Goal: Task Accomplishment & Management: Use online tool/utility

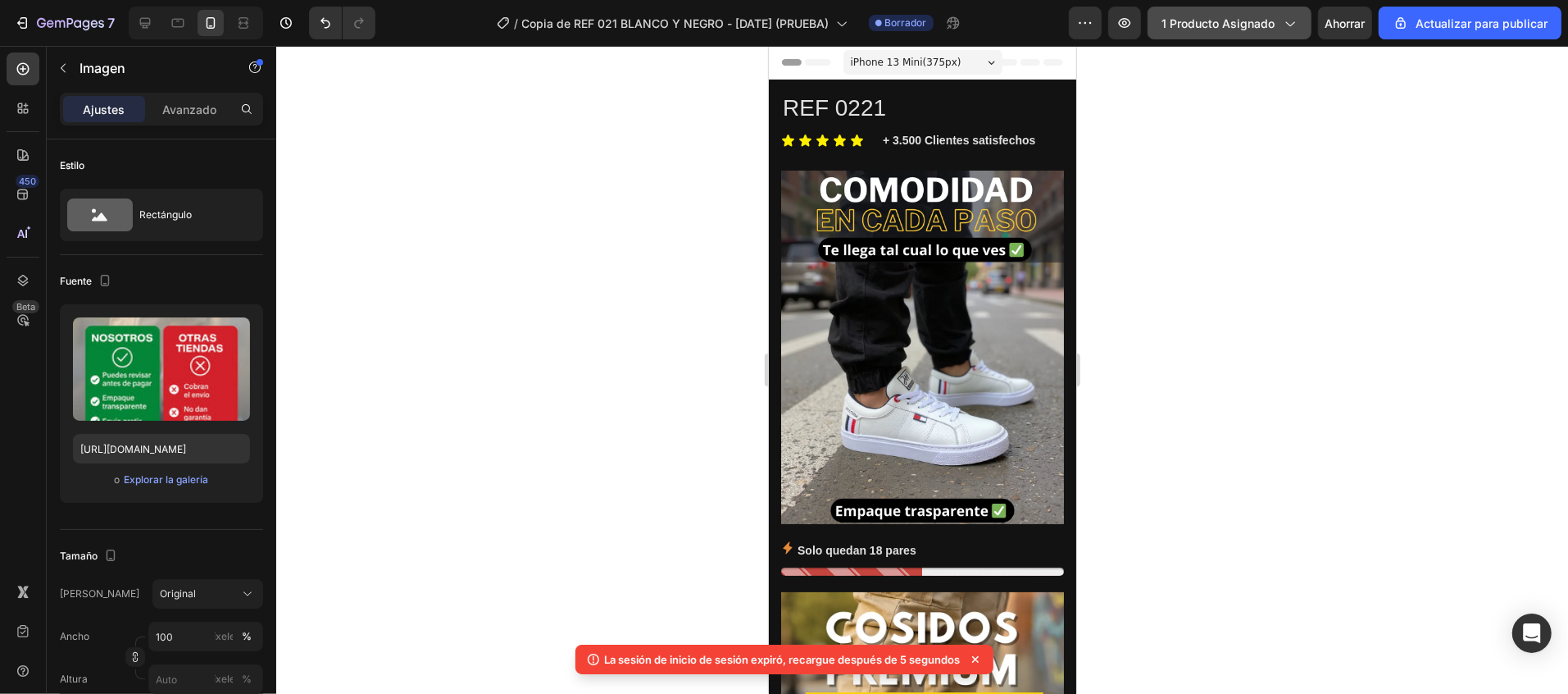
click at [1228, 26] on font "1 producto asignado" at bounding box center [1218, 23] width 113 height 14
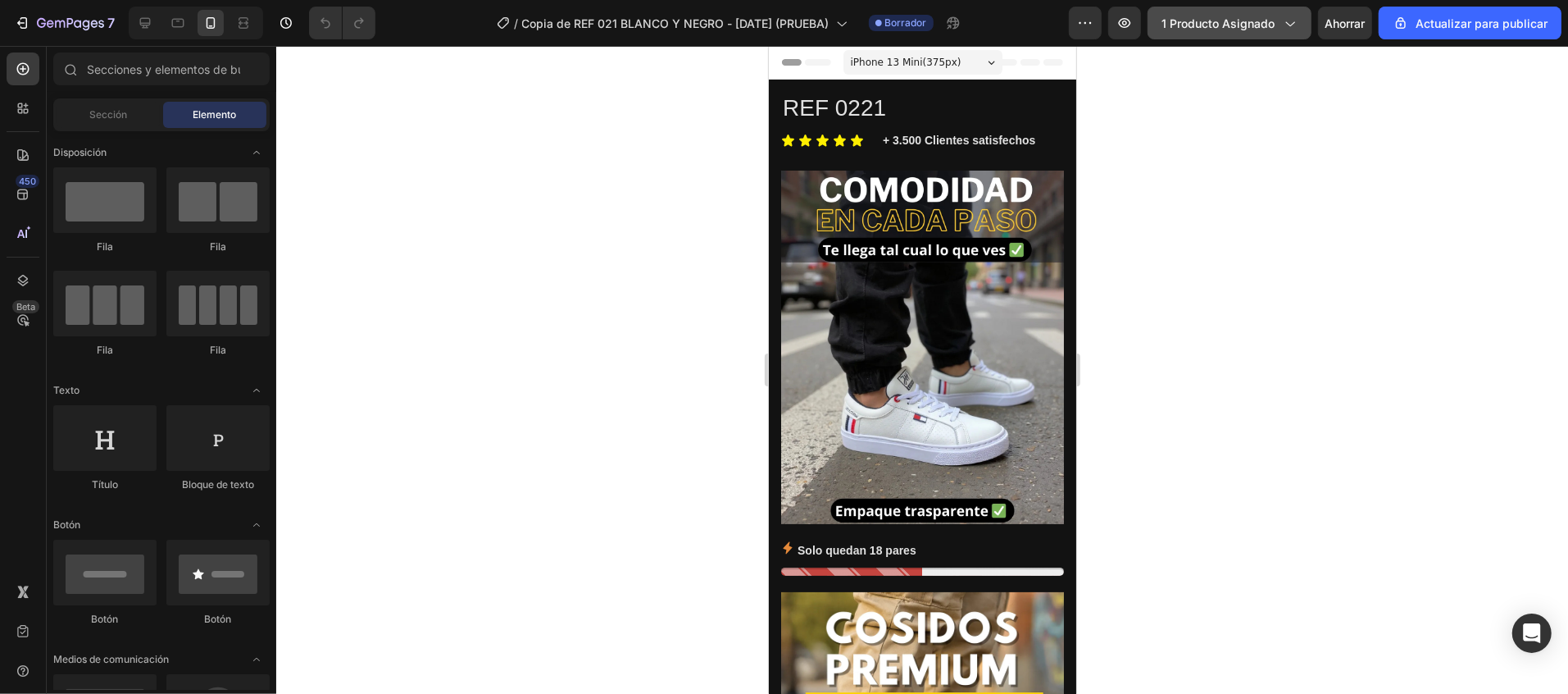
click at [1269, 17] on font "1 producto asignado" at bounding box center [1218, 23] width 113 height 14
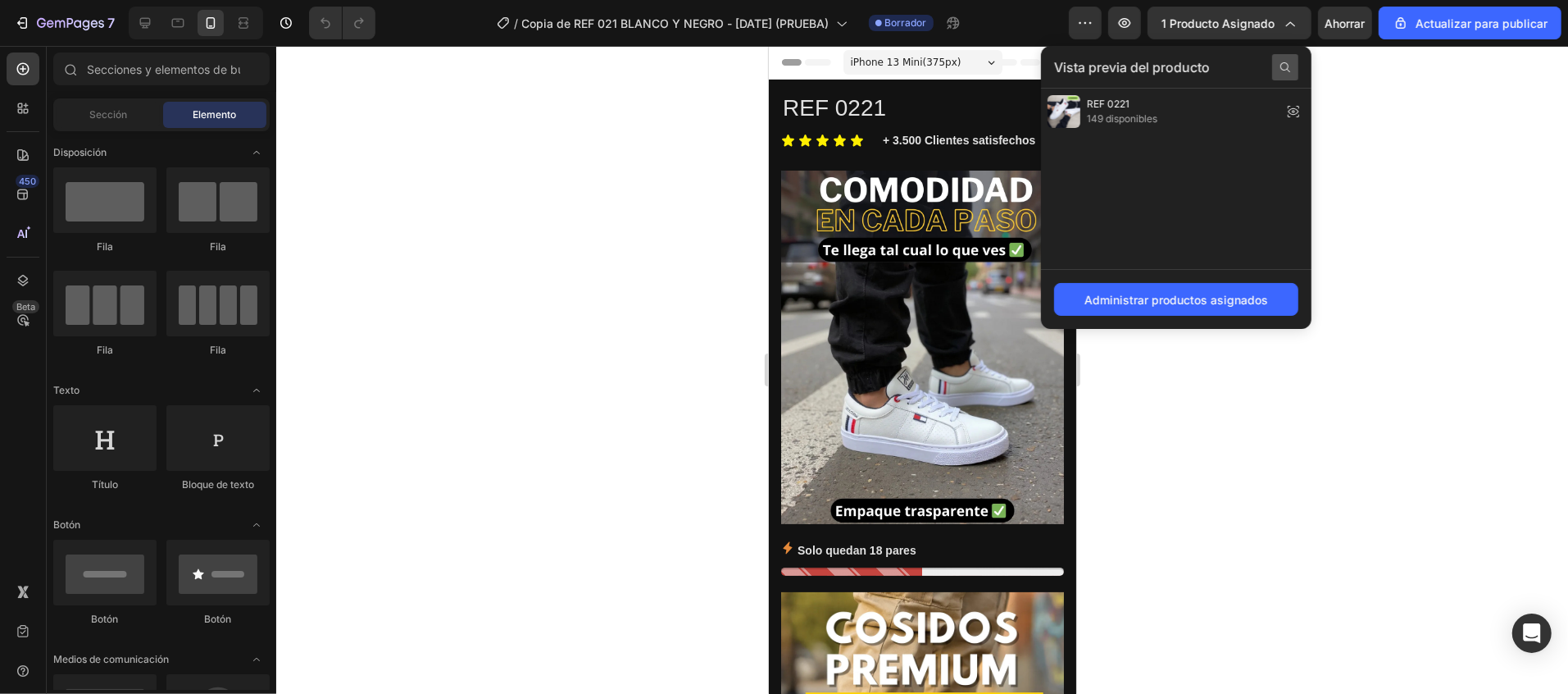
click at [1278, 68] on div at bounding box center [1285, 67] width 26 height 26
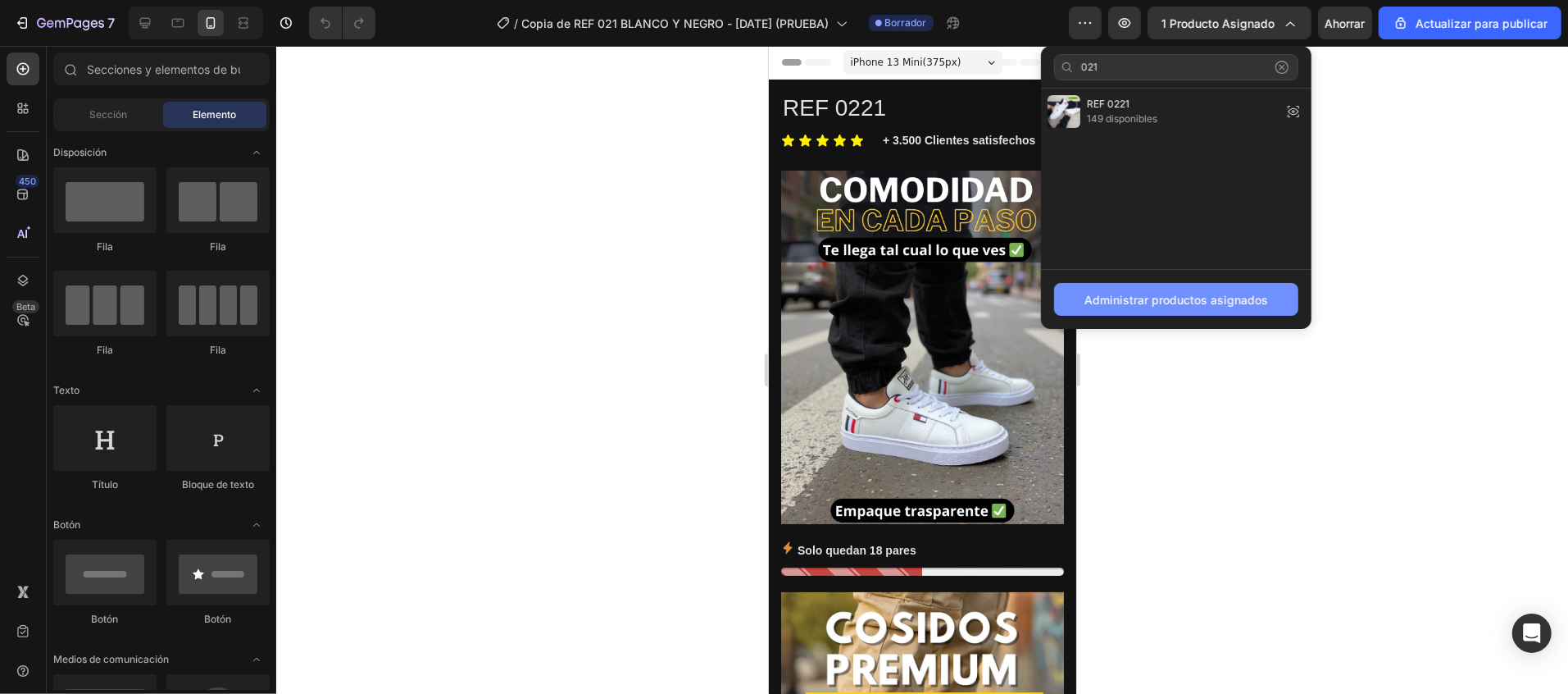
type input "021"
click at [1258, 301] on font "Administrar productos asignados" at bounding box center [1176, 300] width 184 height 14
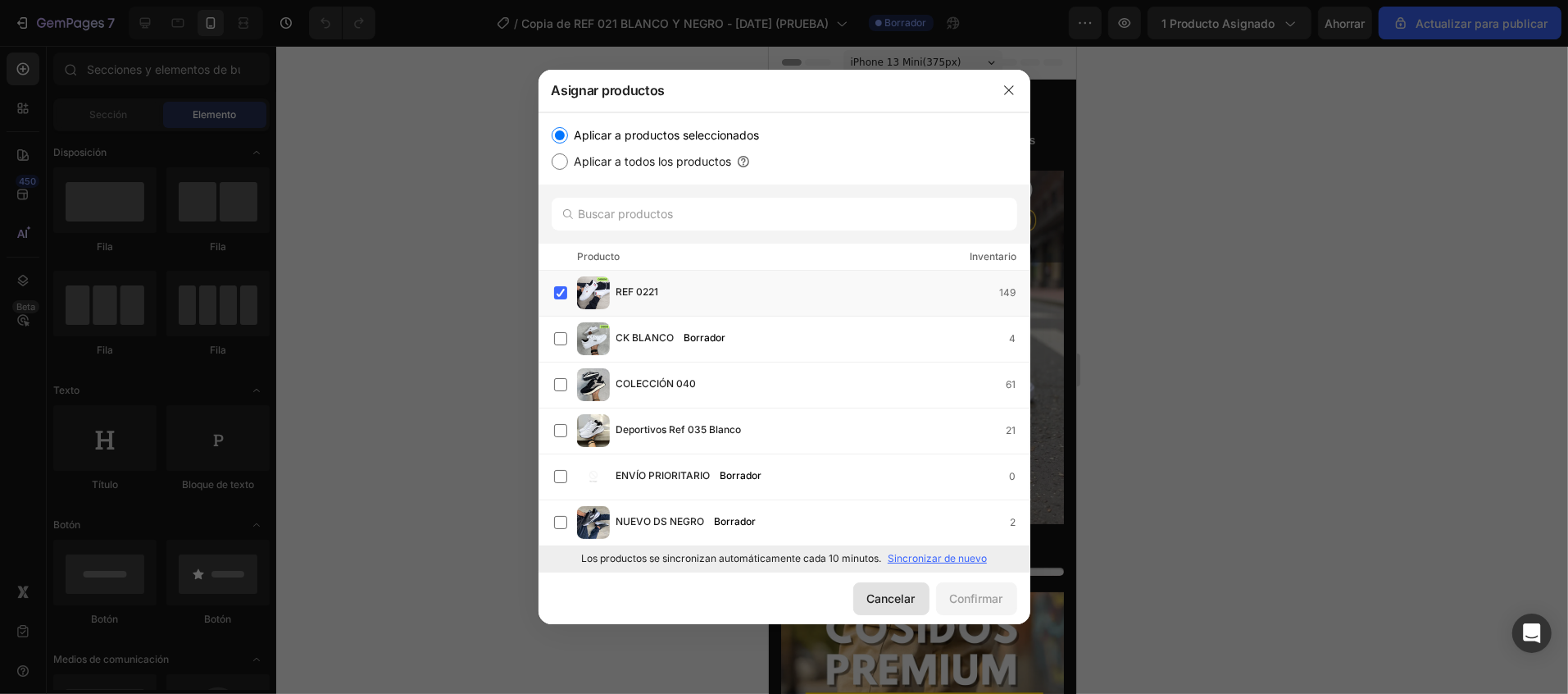
click at [888, 605] on font "Cancelar" at bounding box center [891, 598] width 49 height 14
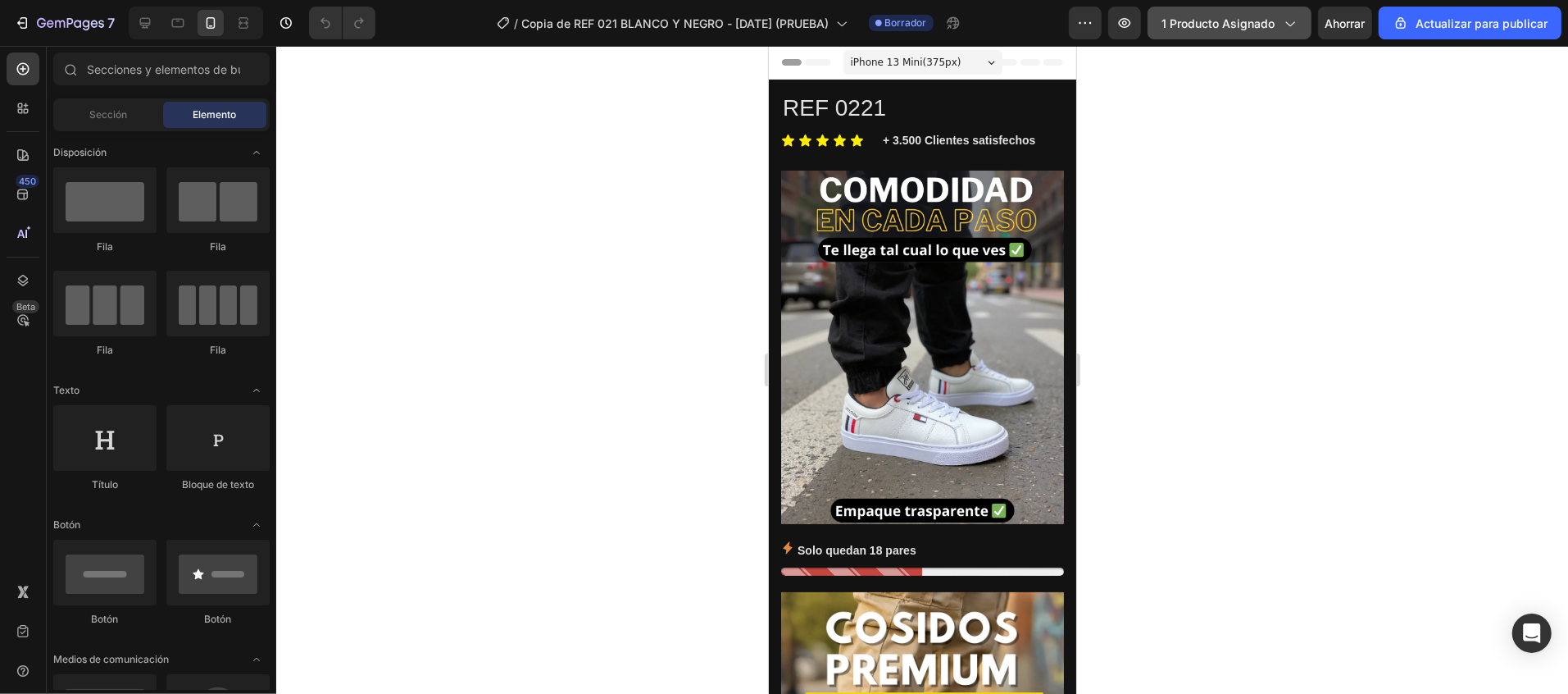
click at [1246, 22] on font "1 producto asignado" at bounding box center [1218, 23] width 113 height 14
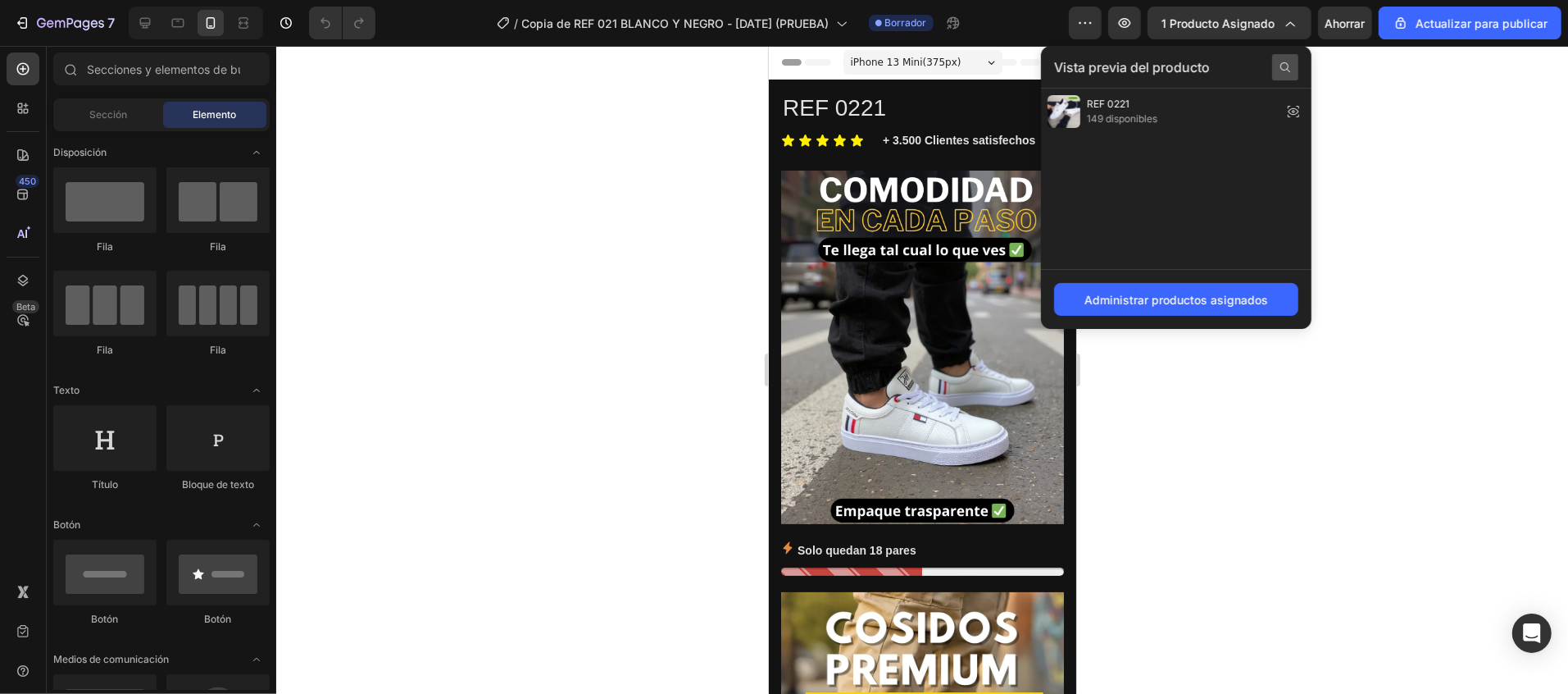
click at [1289, 69] on icon at bounding box center [1285, 66] width 13 height 13
type input "0"
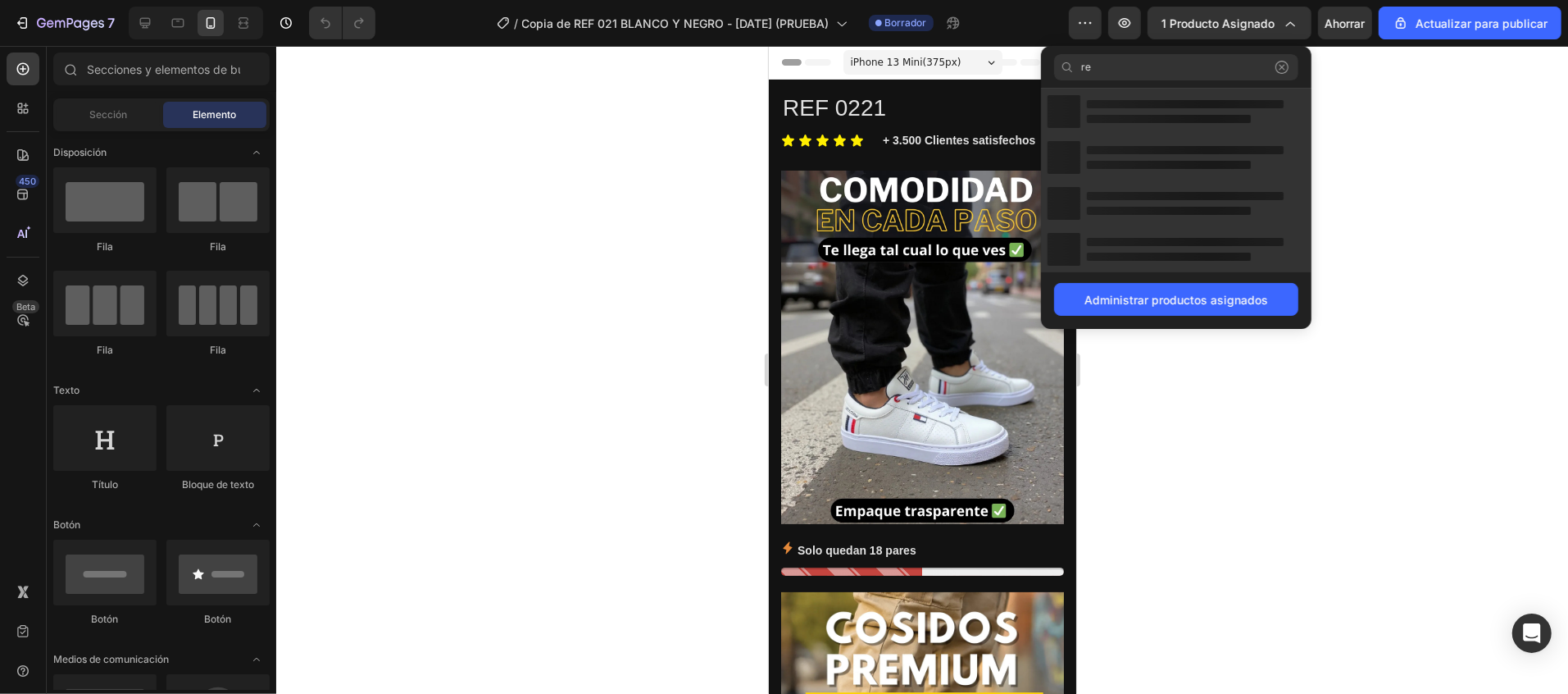
type input "r"
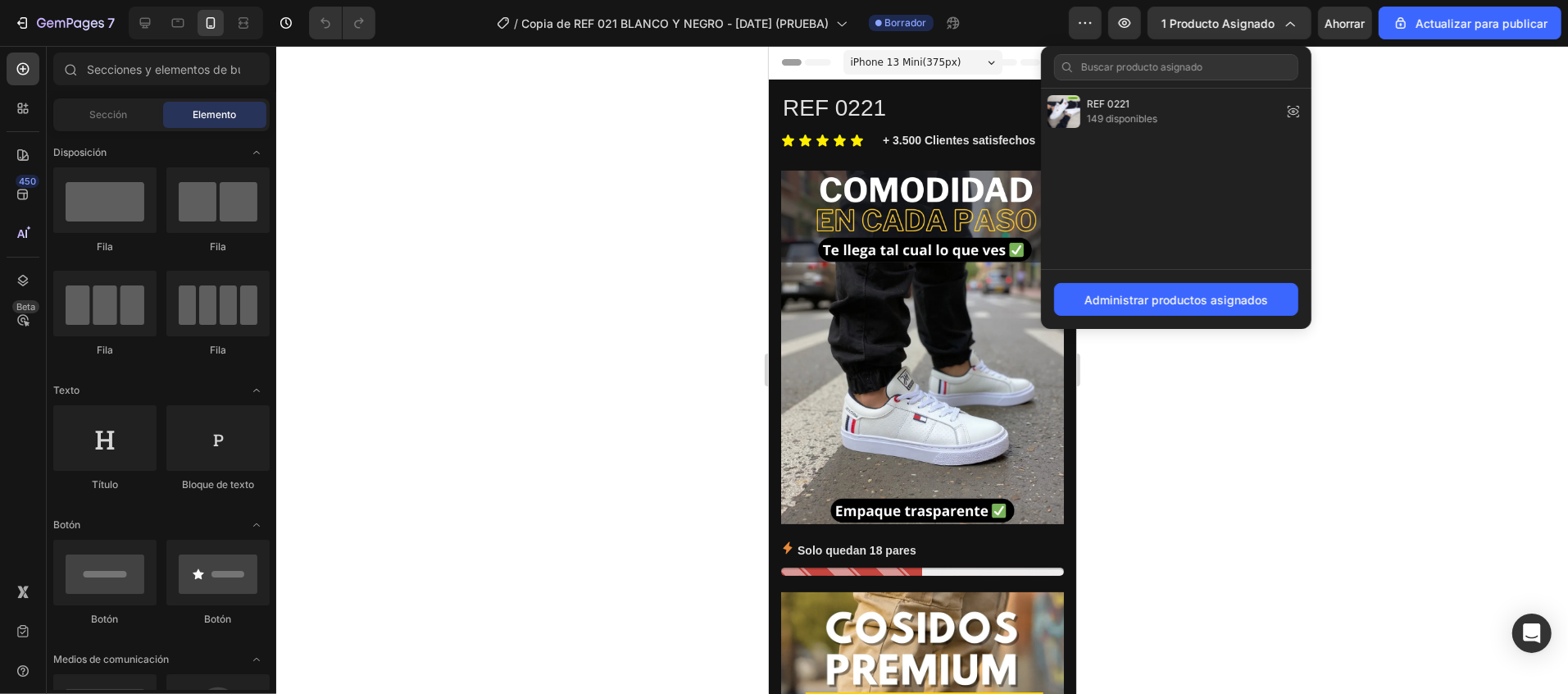
click at [634, 284] on div at bounding box center [923, 370] width 1292 height 648
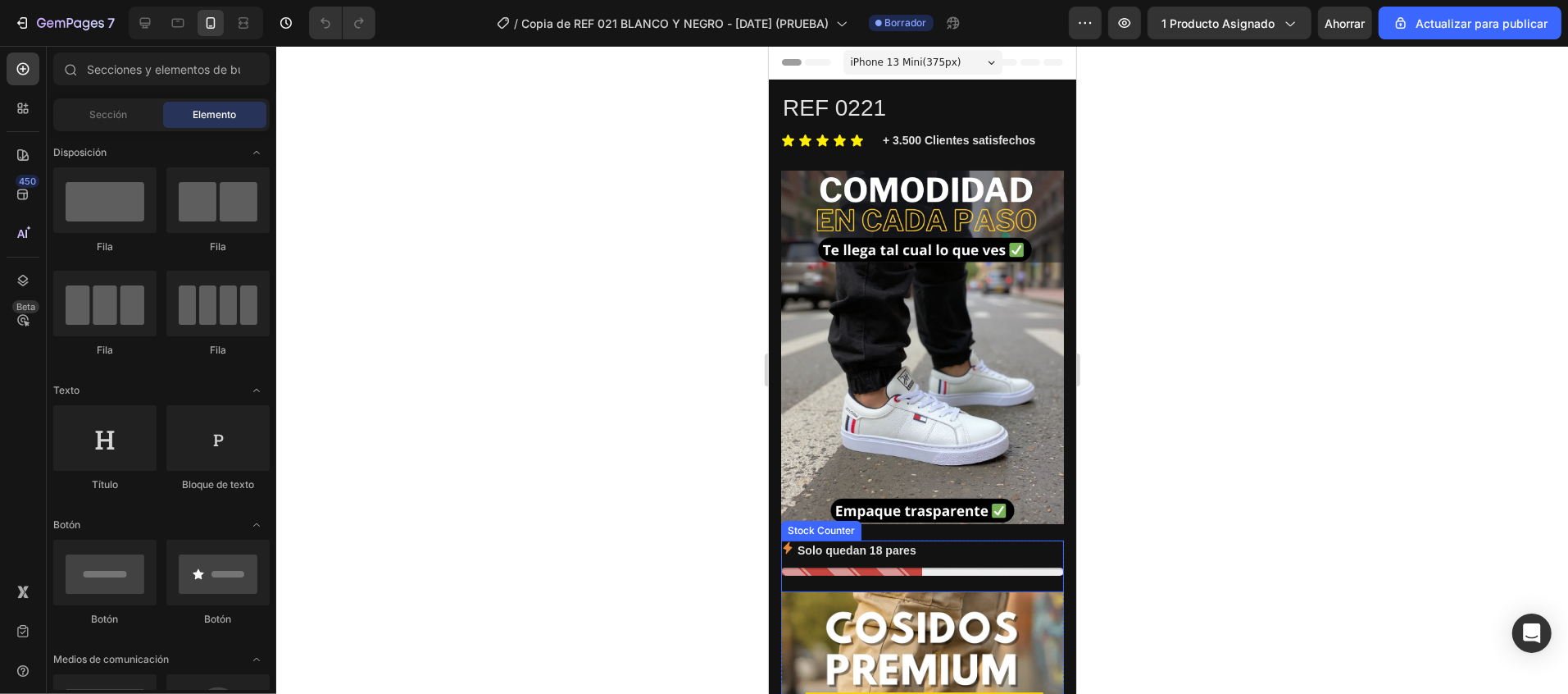
click at [805, 540] on p "Solo quedan 18 pares" at bounding box center [856, 550] width 119 height 20
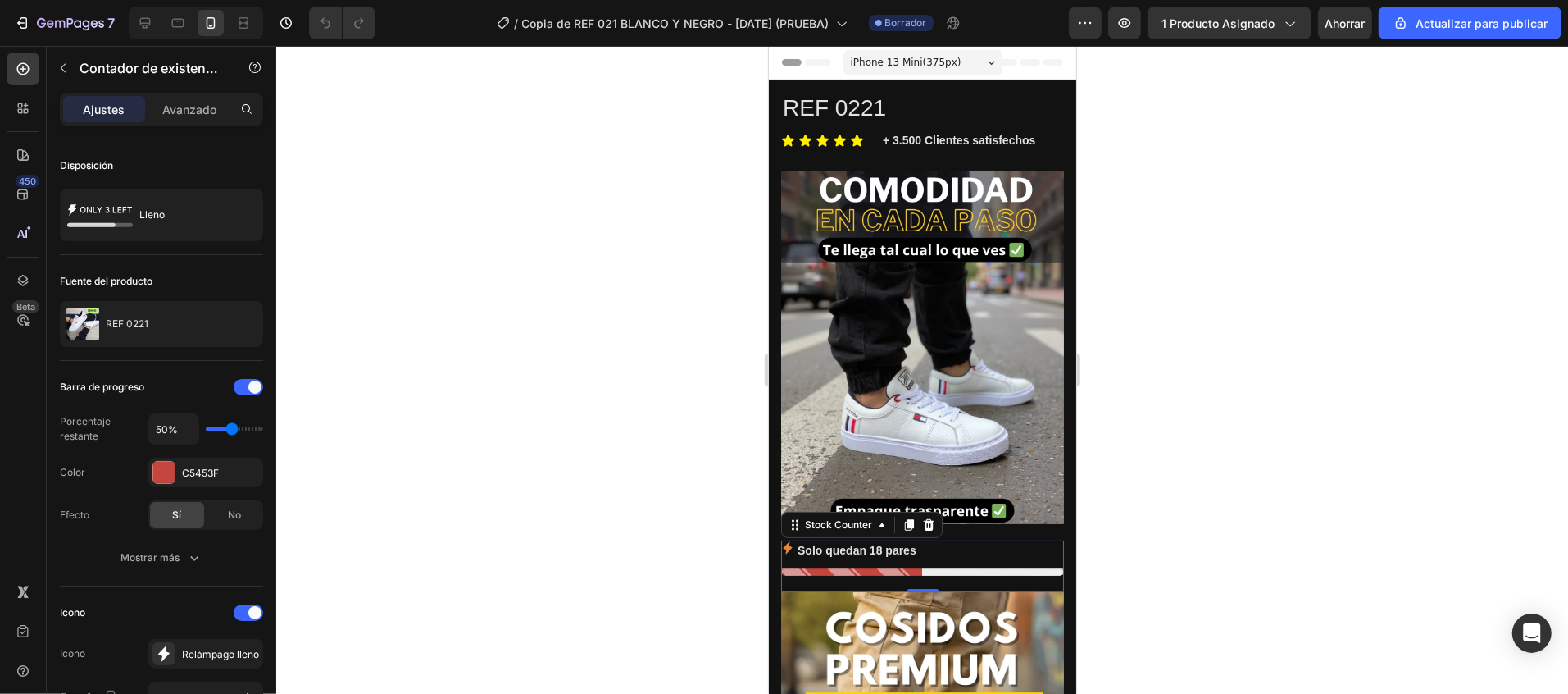
click at [794, 540] on div "Solo quedan 18 pares" at bounding box center [922, 550] width 283 height 20
click at [797, 540] on p "Solo quedan 18 pares" at bounding box center [856, 550] width 119 height 20
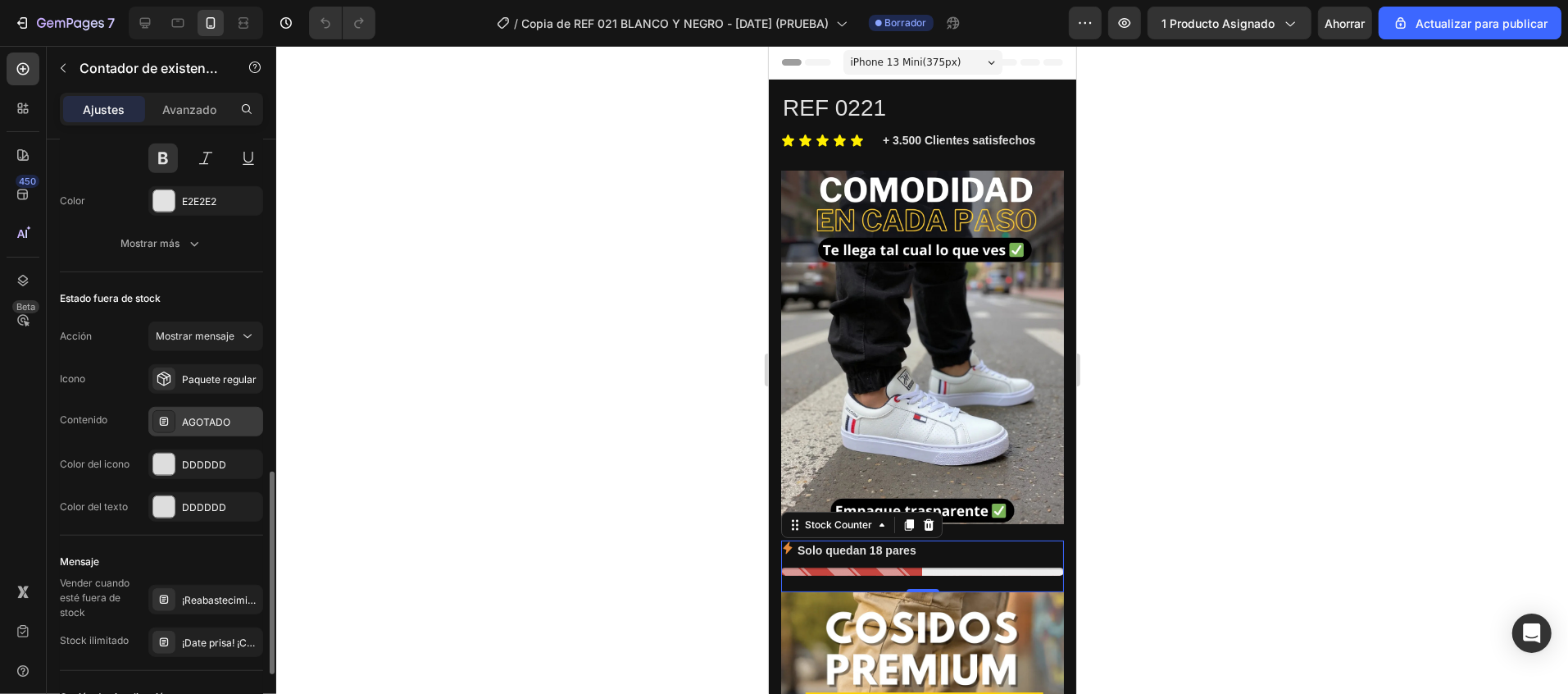
scroll to position [1148, 0]
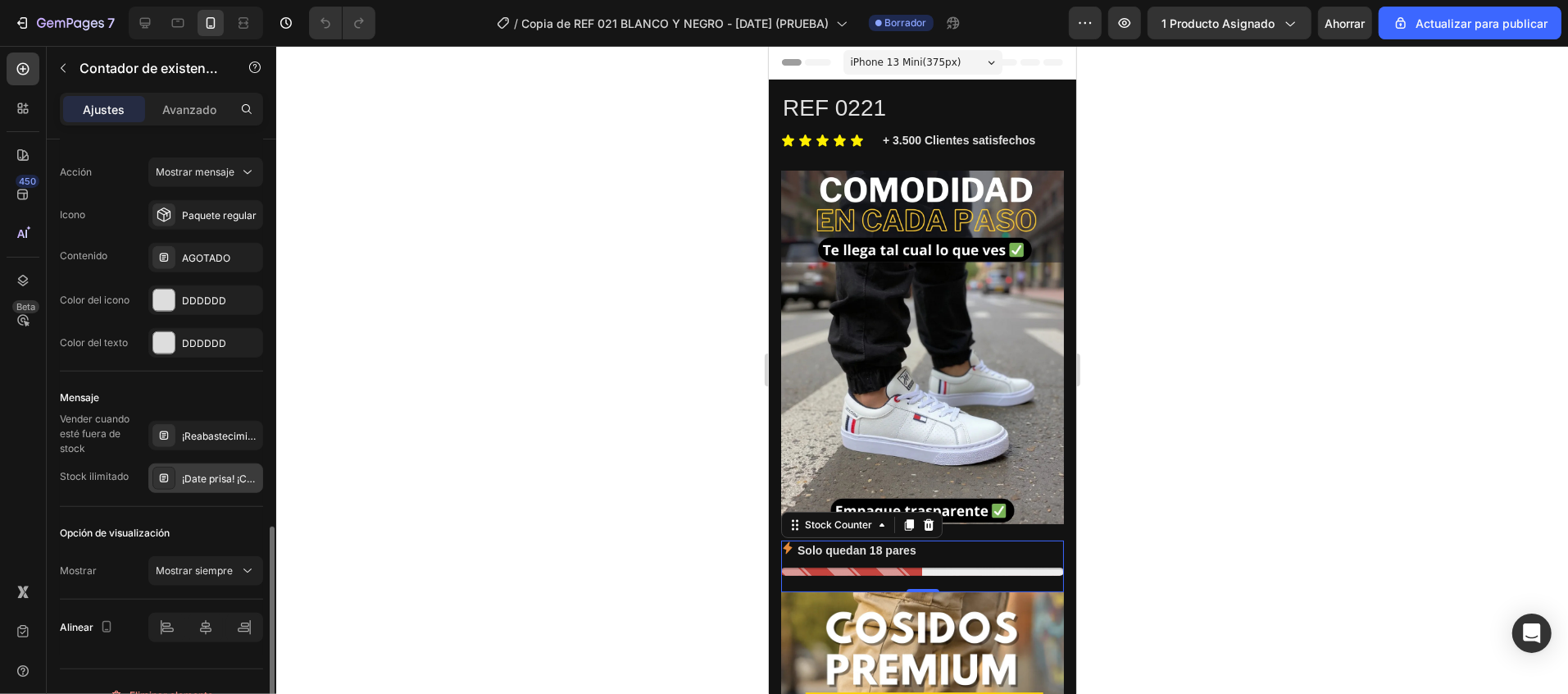
click at [209, 485] on font "¡Date prisa! ¡COMPRE YA!" at bounding box center [241, 479] width 117 height 12
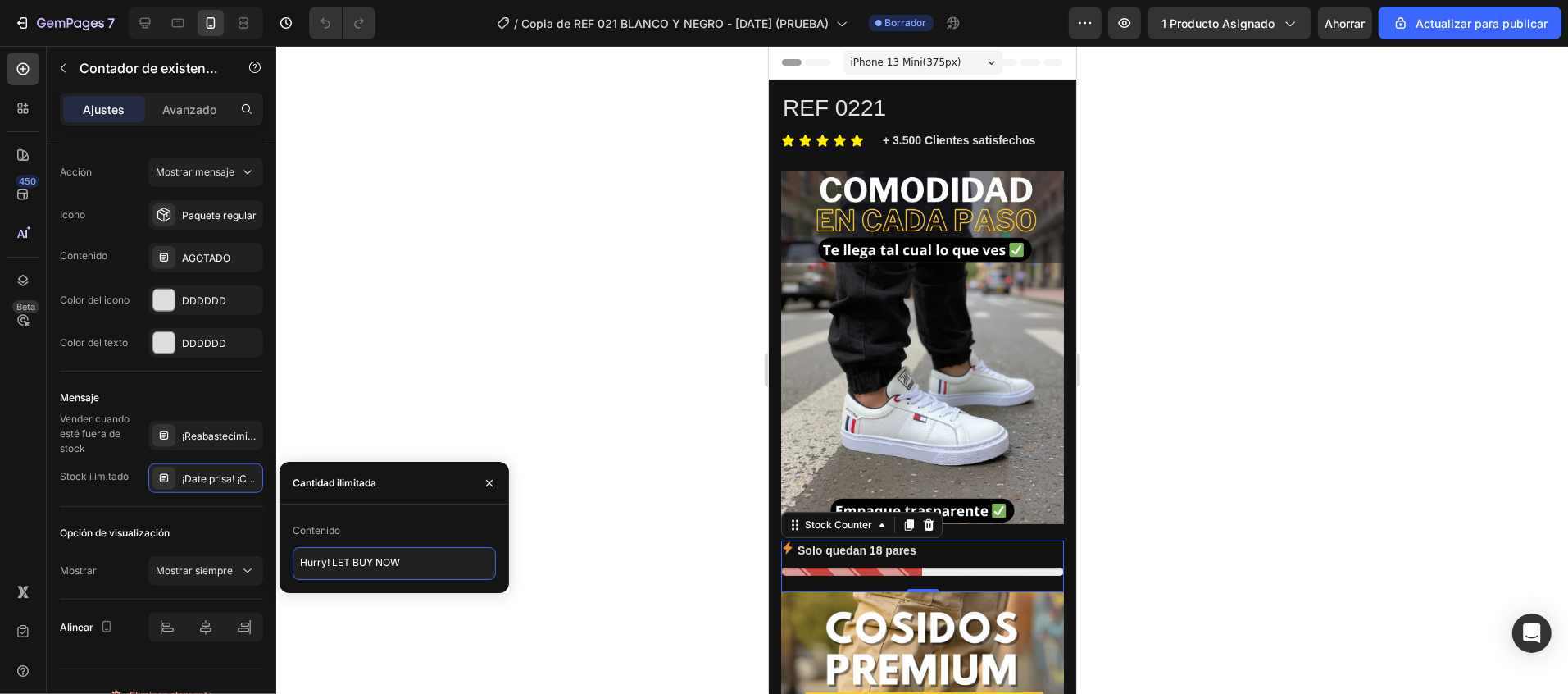
click at [350, 565] on textarea "Hurry! LET BUY NOW" at bounding box center [394, 563] width 203 height 33
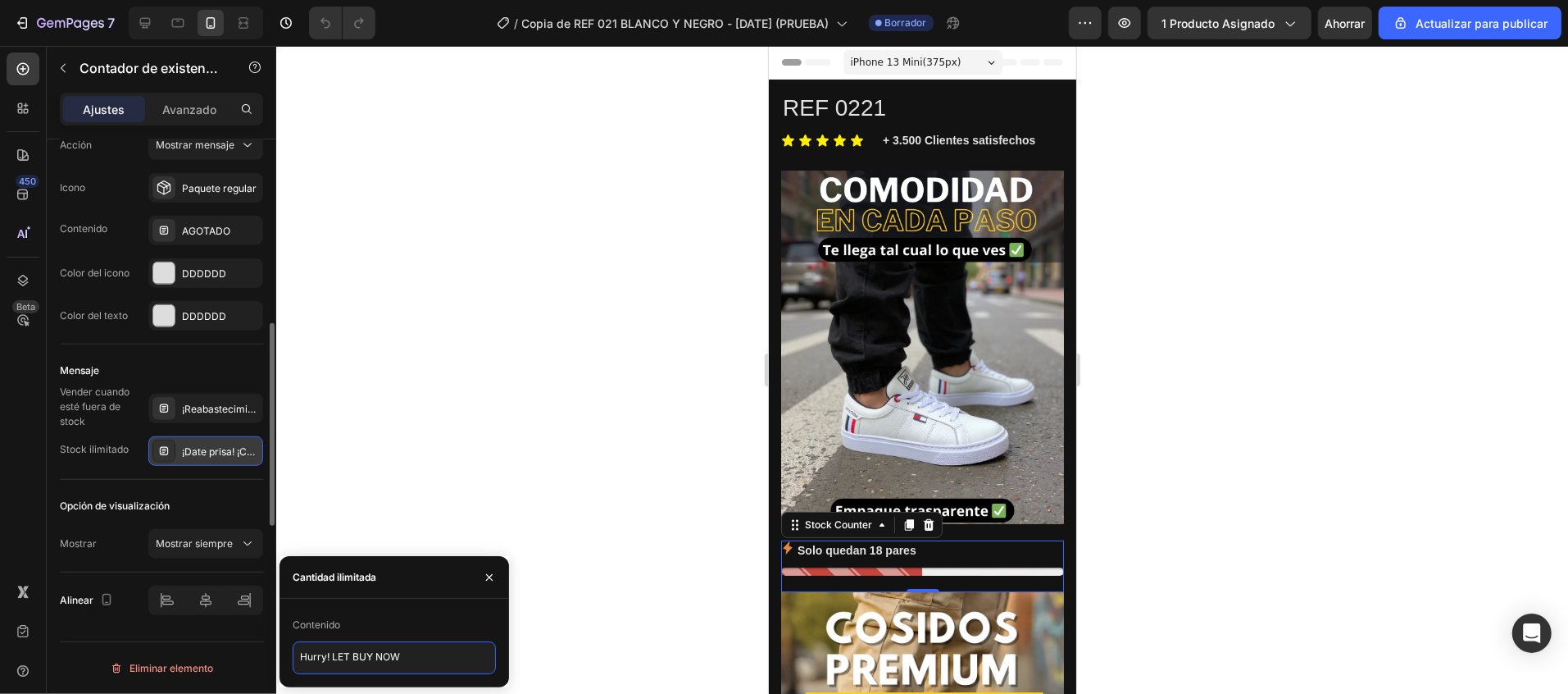
scroll to position [1016, 0]
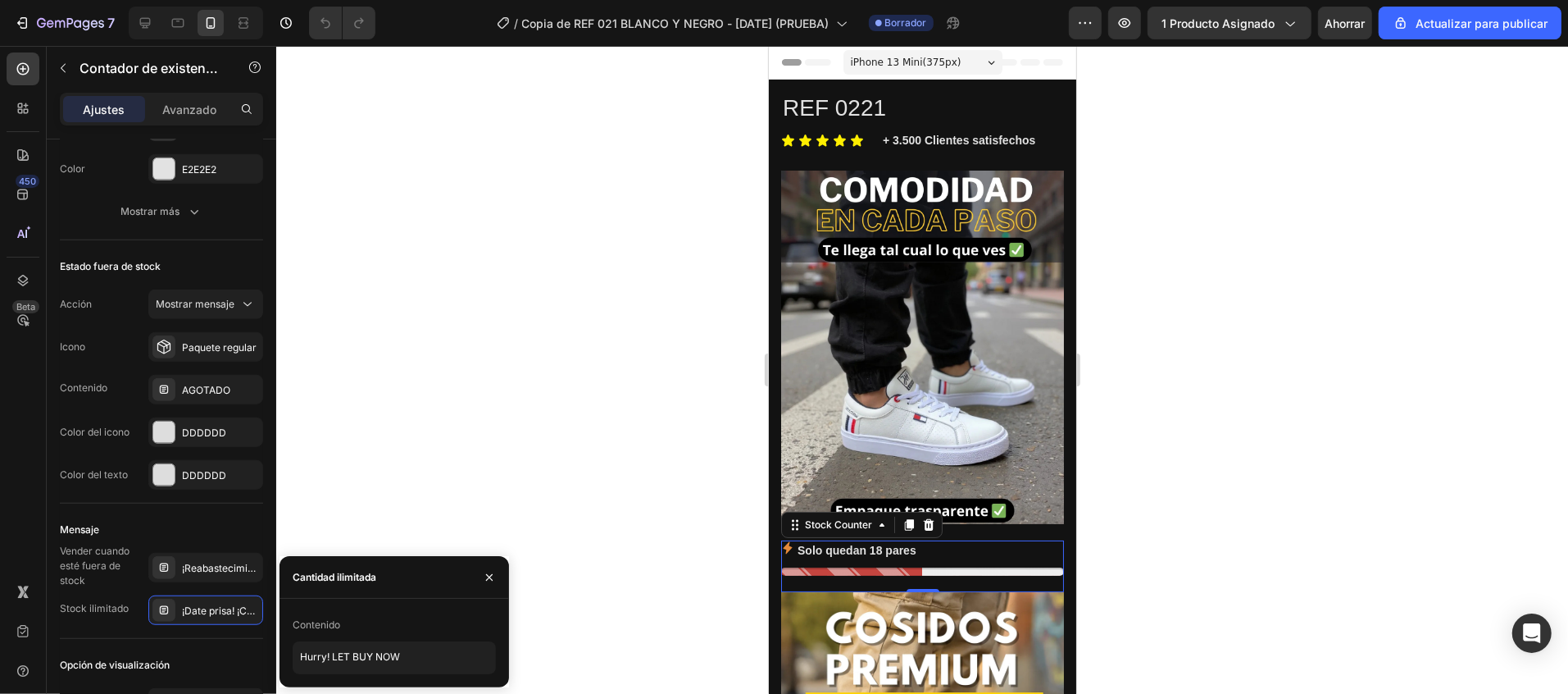
click at [857, 540] on p "Solo quedan 18 pares" at bounding box center [856, 550] width 119 height 20
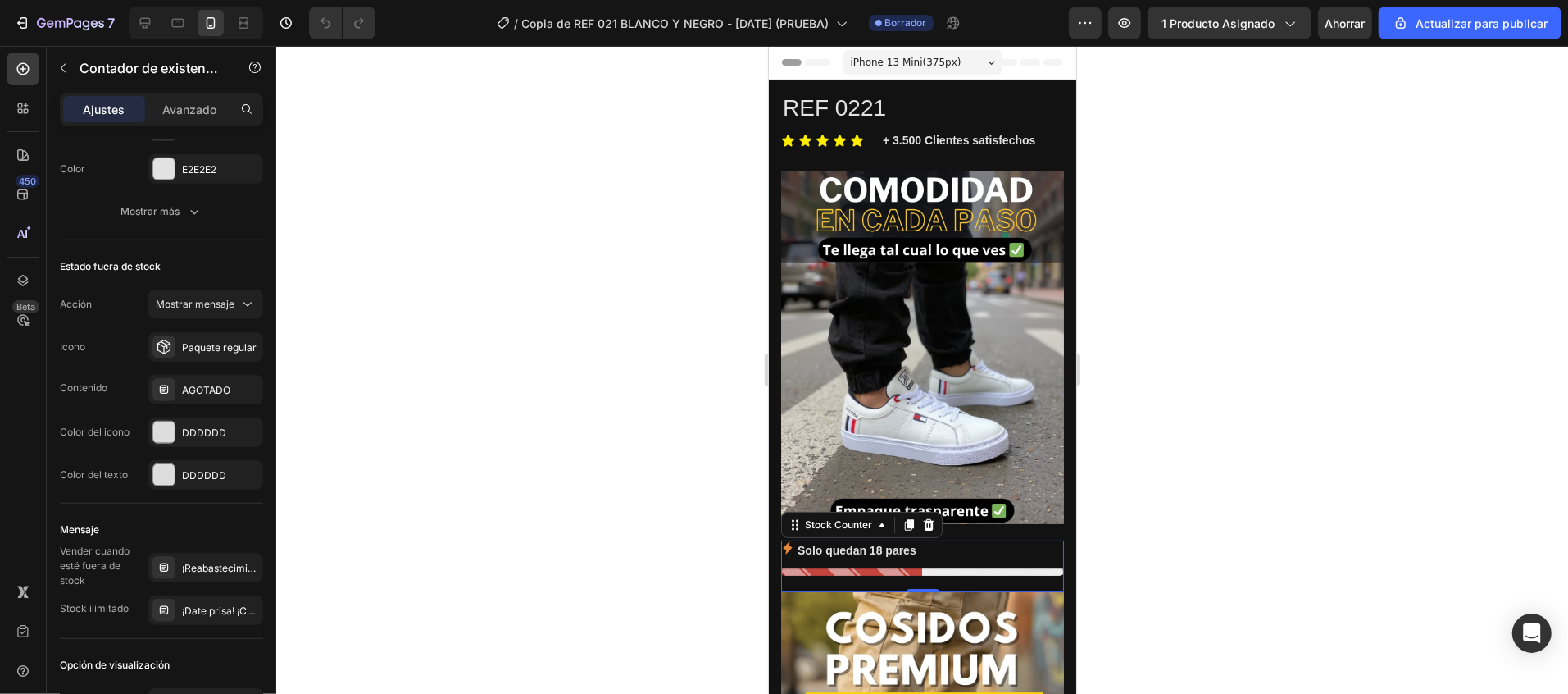
drag, startPoint x: 857, startPoint y: 517, endPoint x: 1515, endPoint y: 470, distance: 659.7
click at [857, 540] on p "Solo quedan 18 pares" at bounding box center [856, 550] width 119 height 20
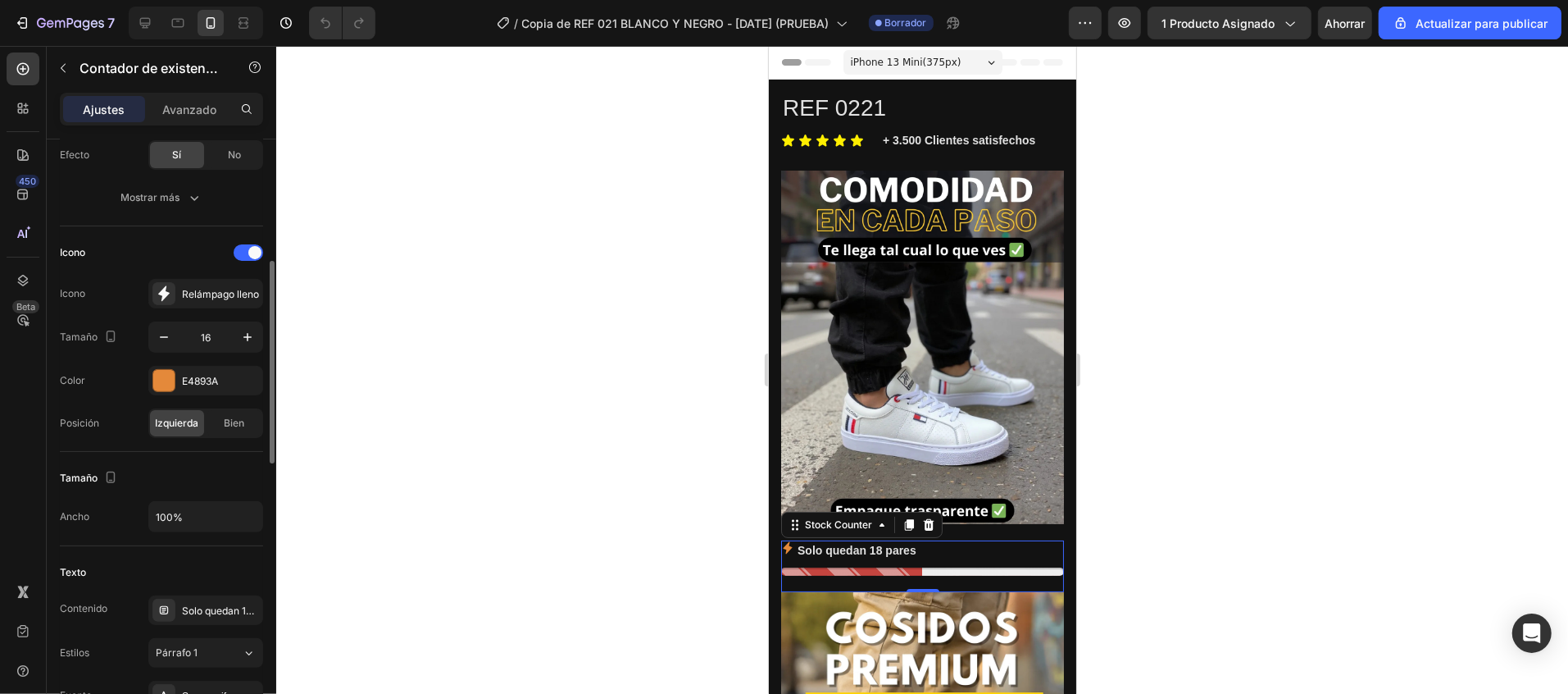
scroll to position [524, 0]
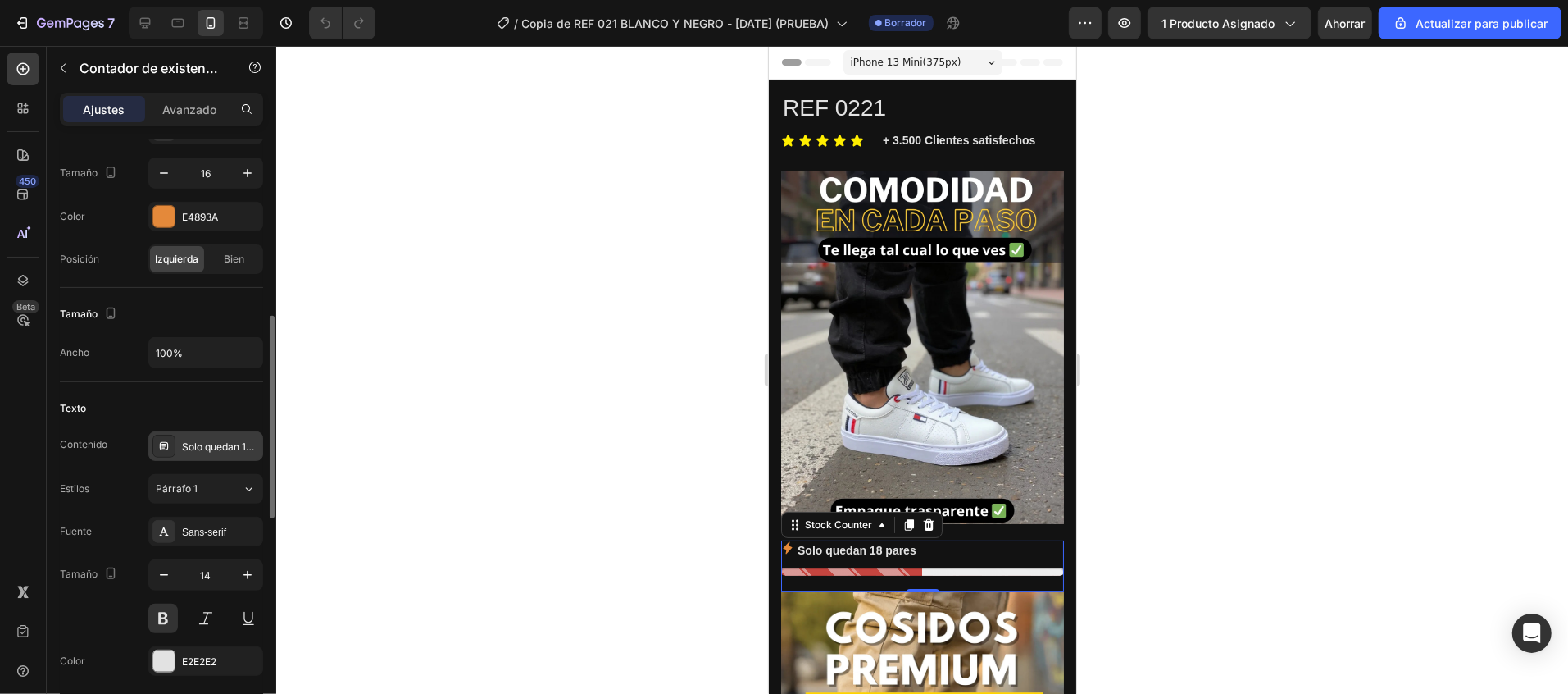
click at [229, 453] on font "Solo quedan 18 pares" at bounding box center [232, 446] width 99 height 12
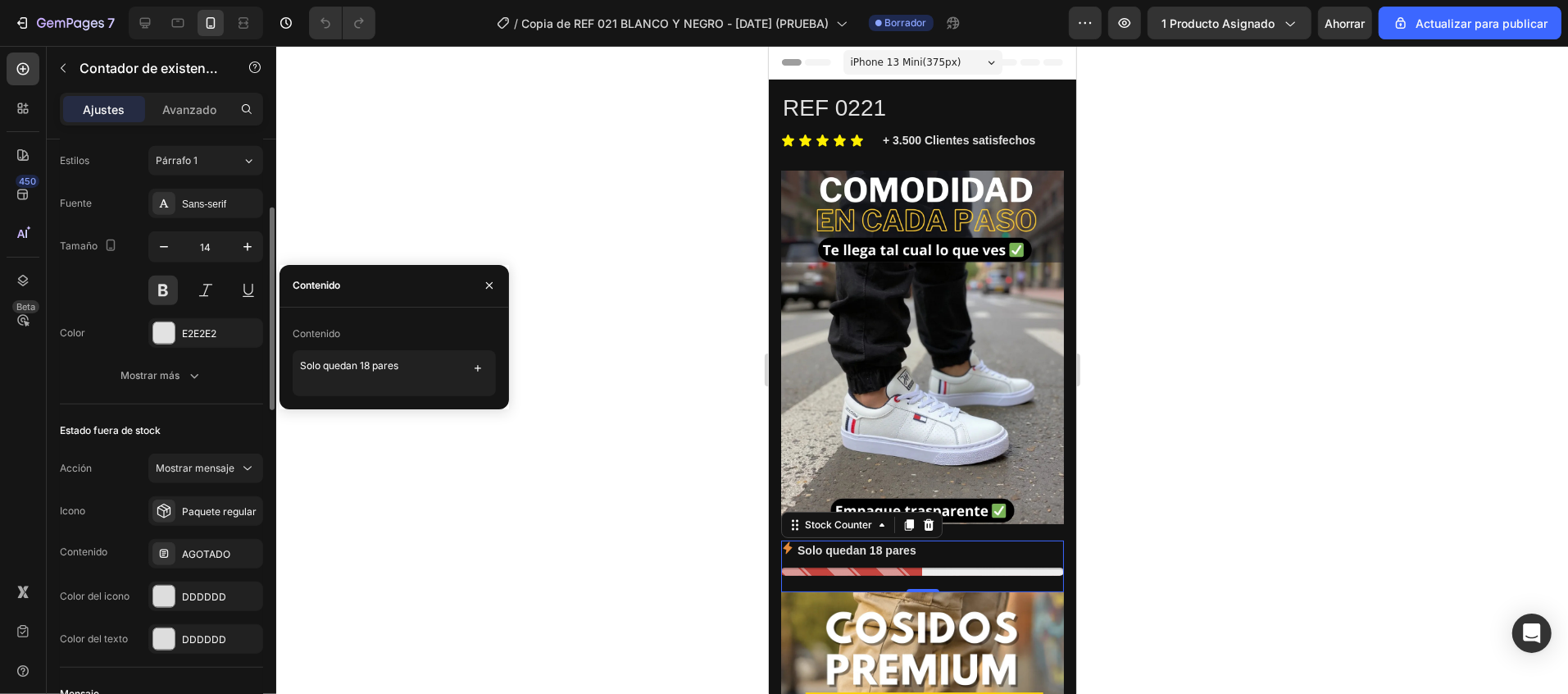
scroll to position [688, 0]
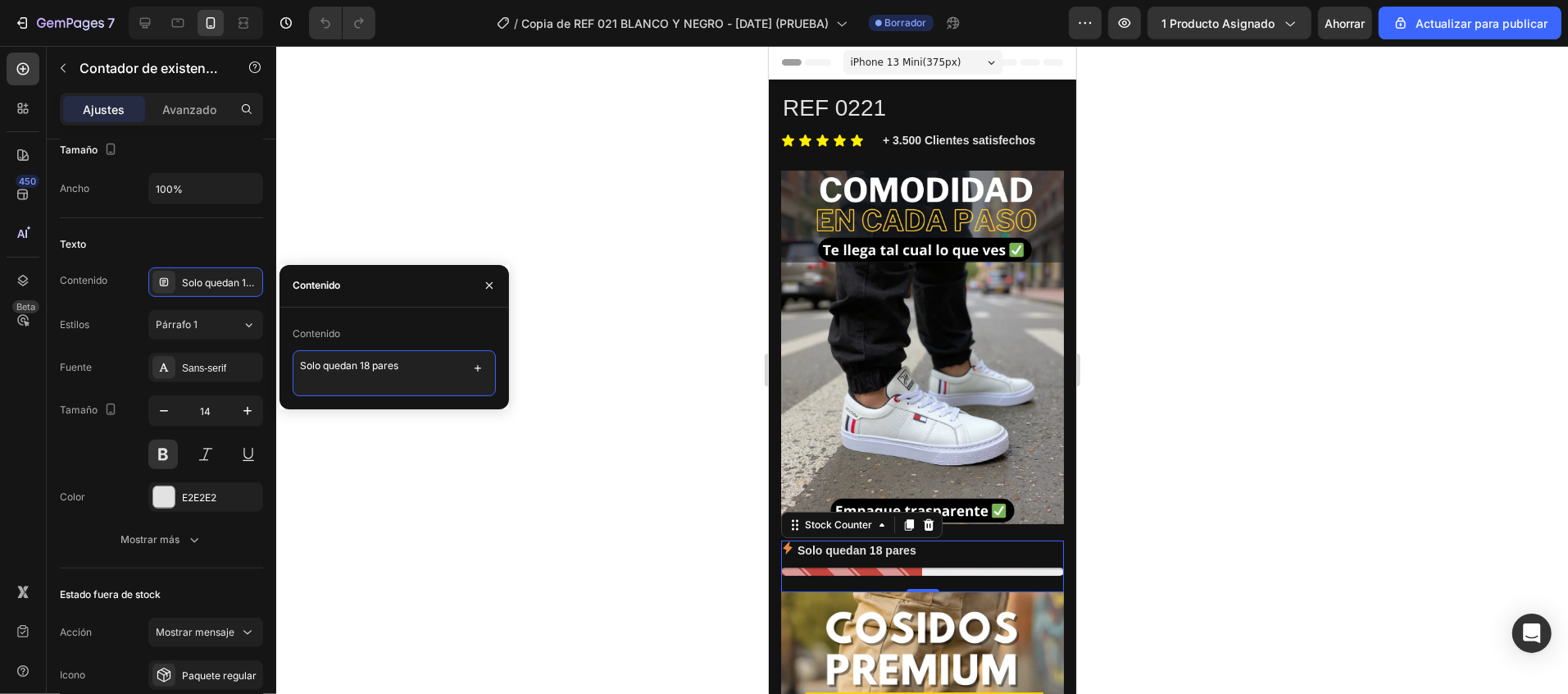
click at [302, 365] on textarea "Solo quedan 18 pares" at bounding box center [394, 373] width 203 height 46
type textarea "Apresúrate!! Solo quedan 18 pares"
drag, startPoint x: 297, startPoint y: 366, endPoint x: 463, endPoint y: 367, distance: 166.0
click at [463, 367] on textarea "Apresúrate!! Solo quedan 18 pares" at bounding box center [394, 373] width 203 height 46
click at [159, 503] on div at bounding box center [163, 496] width 21 height 21
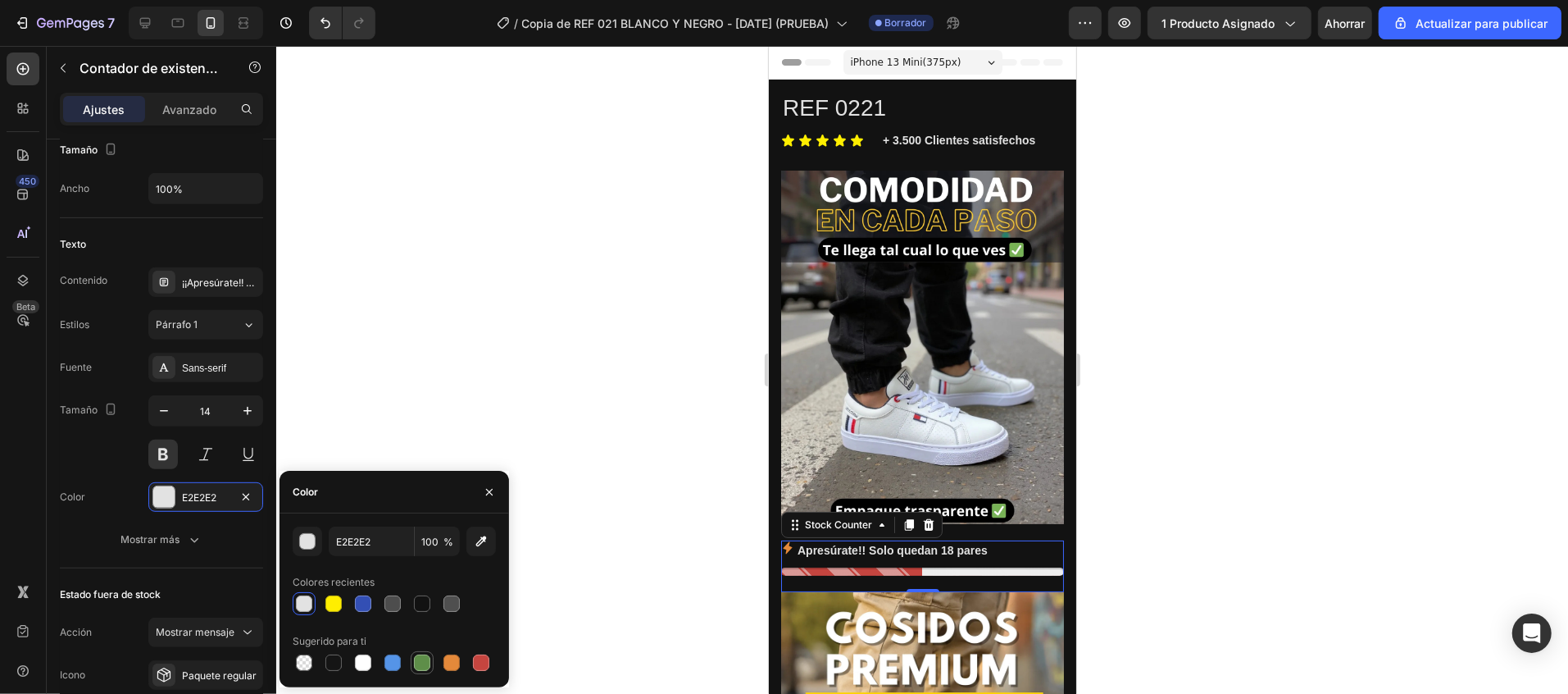
click at [421, 662] on div at bounding box center [421, 662] width 16 height 16
click at [478, 545] on icon "button" at bounding box center [482, 542] width 11 height 11
click at [358, 537] on input "FFFFFF" at bounding box center [371, 541] width 85 height 30
type input "39ff14"
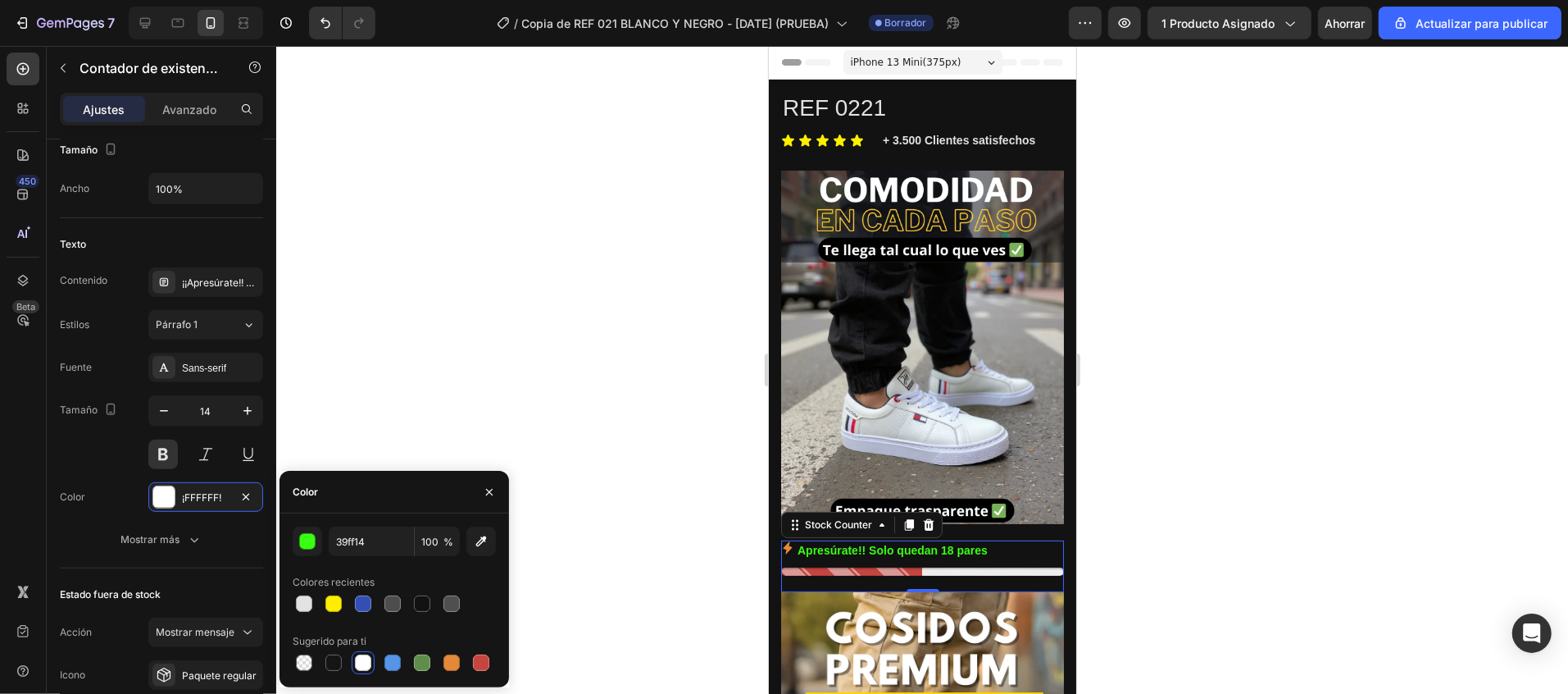
click at [469, 420] on div at bounding box center [923, 370] width 1292 height 648
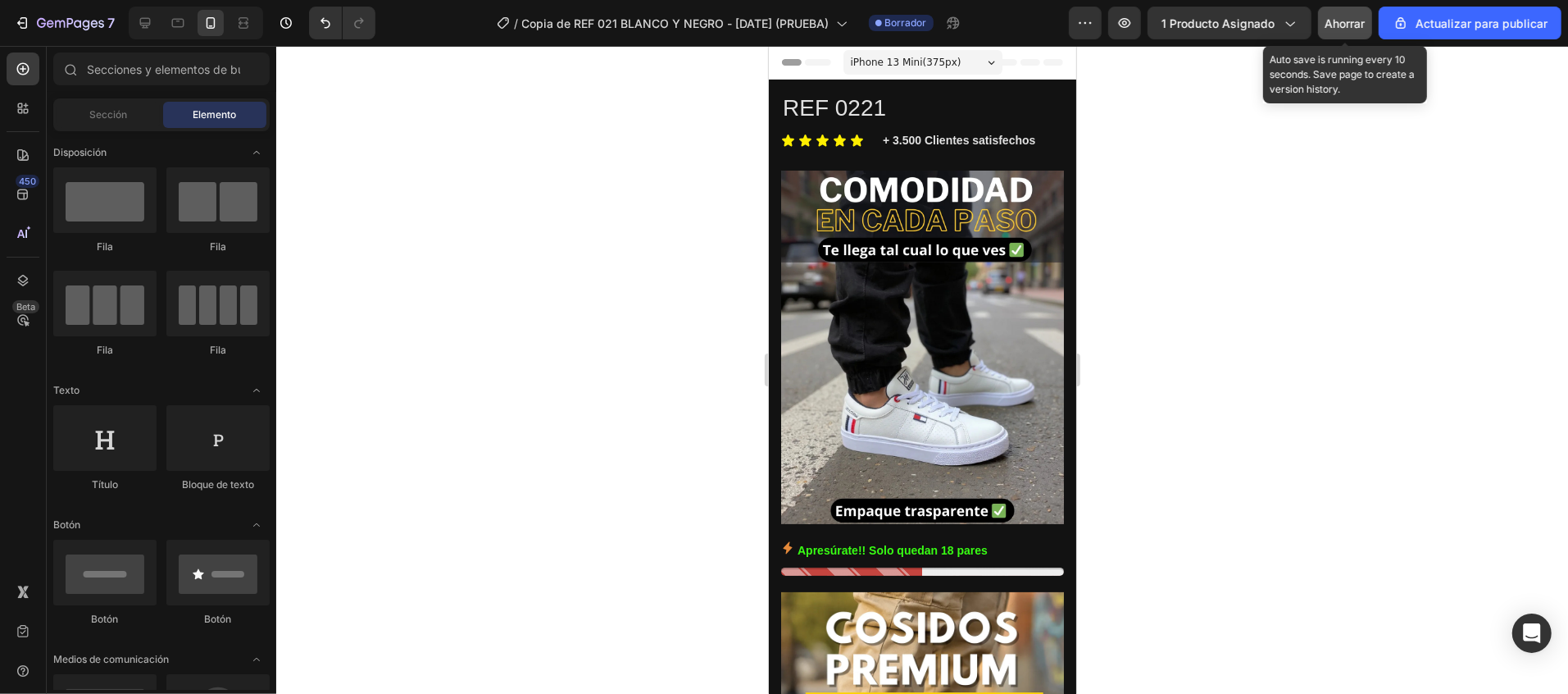
click at [1339, 19] on font "Ahorrar" at bounding box center [1345, 23] width 40 height 14
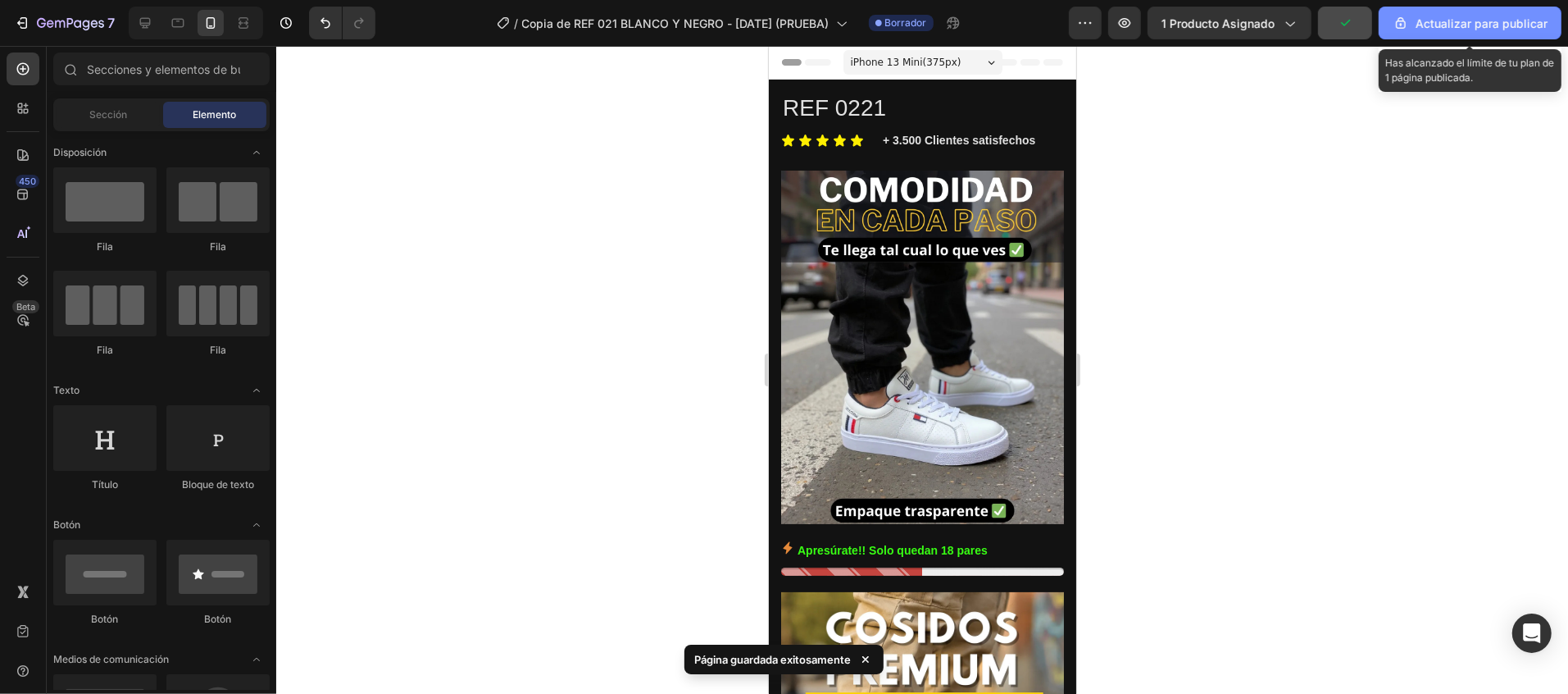
click at [1470, 33] on button "Actualizar para publicar" at bounding box center [1470, 23] width 183 height 33
click at [1455, 32] on button "Actualizar para publicar" at bounding box center [1470, 23] width 183 height 33
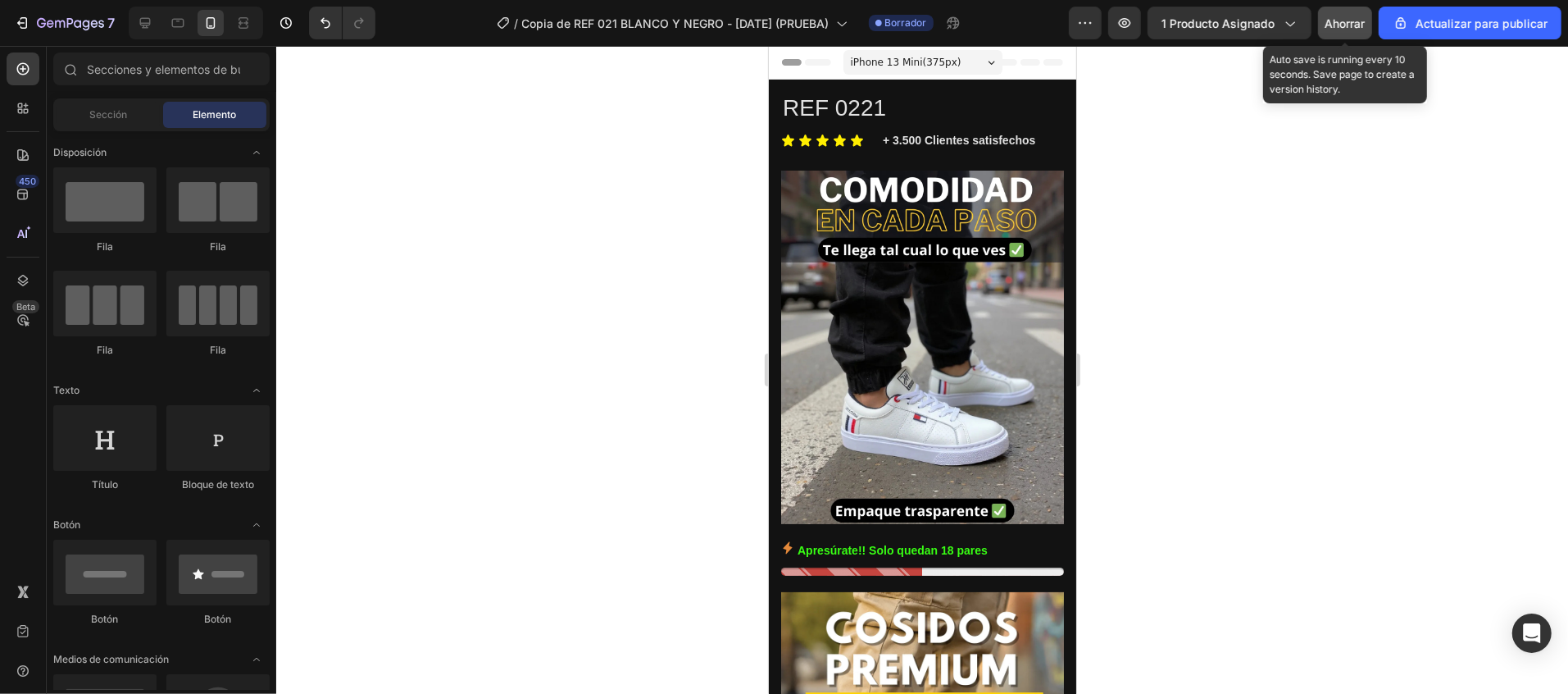
click at [1342, 29] on div "Ahorrar" at bounding box center [1345, 23] width 40 height 17
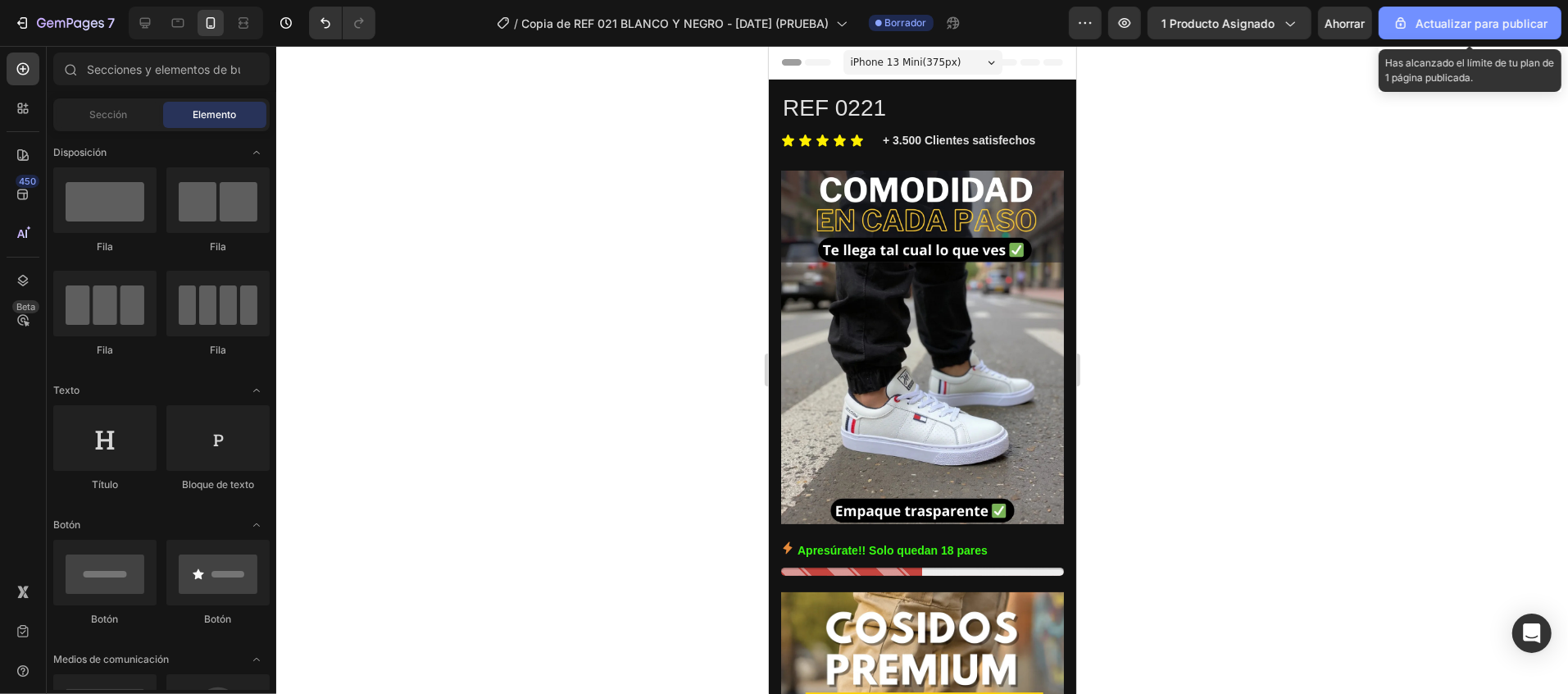
click at [1541, 16] on font "Actualizar para publicar" at bounding box center [1481, 23] width 132 height 14
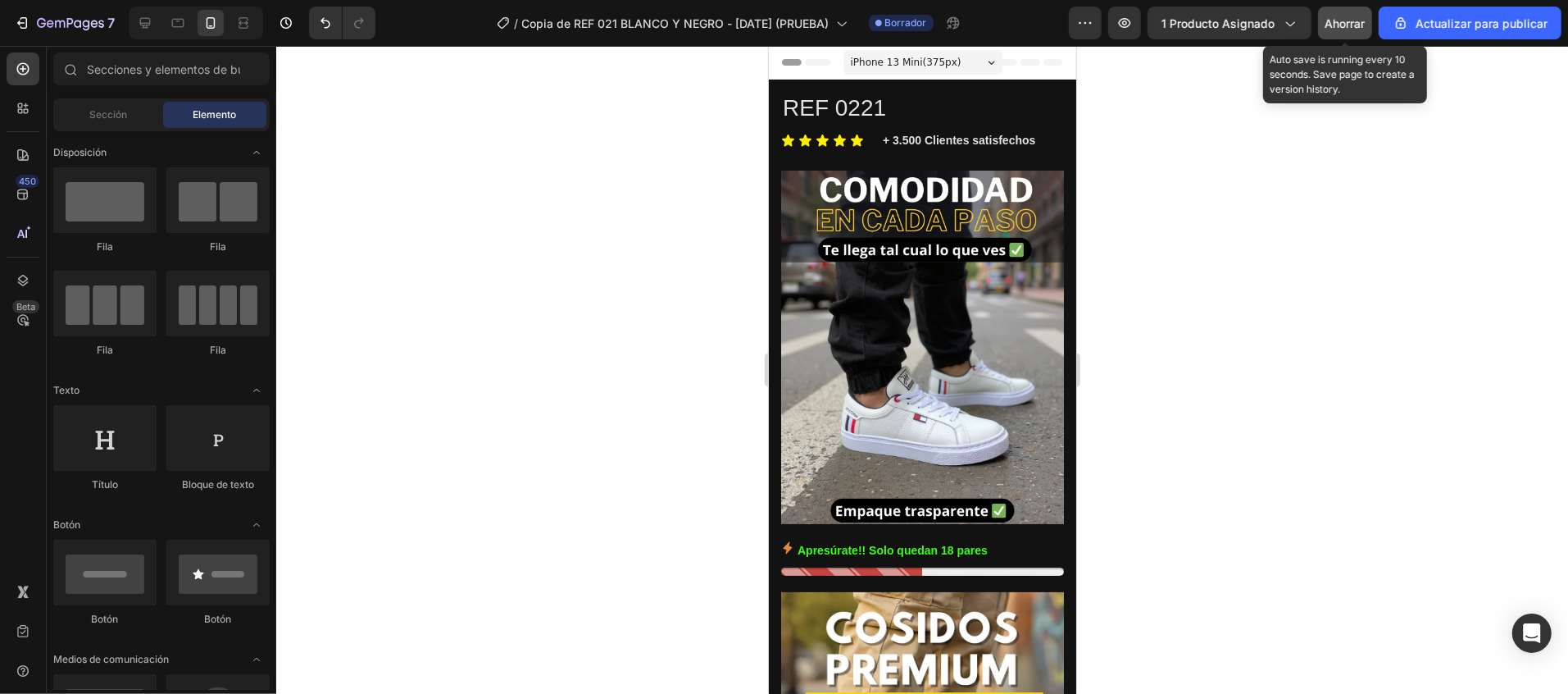
click at [1345, 9] on button "Ahorrar" at bounding box center [1346, 23] width 54 height 33
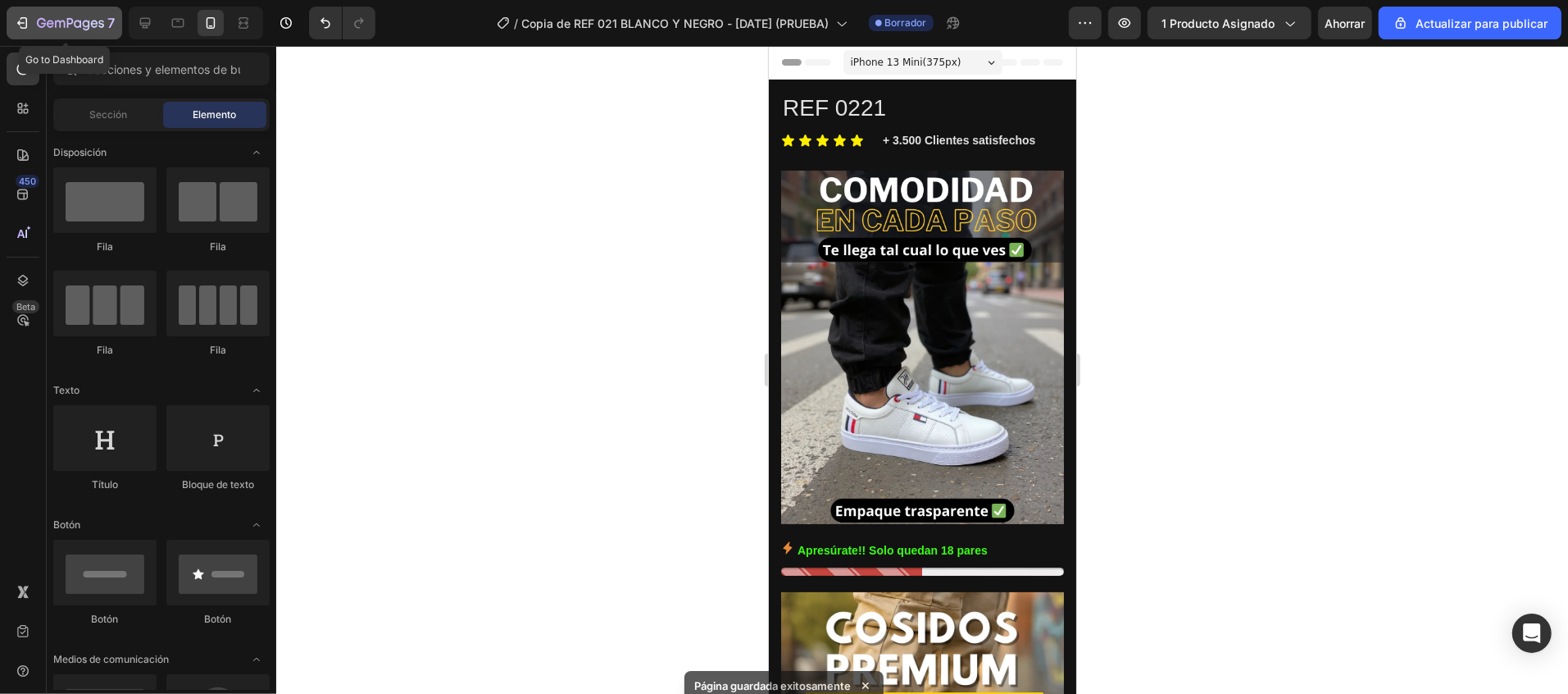
click at [41, 26] on icon "button" at bounding box center [41, 23] width 9 height 10
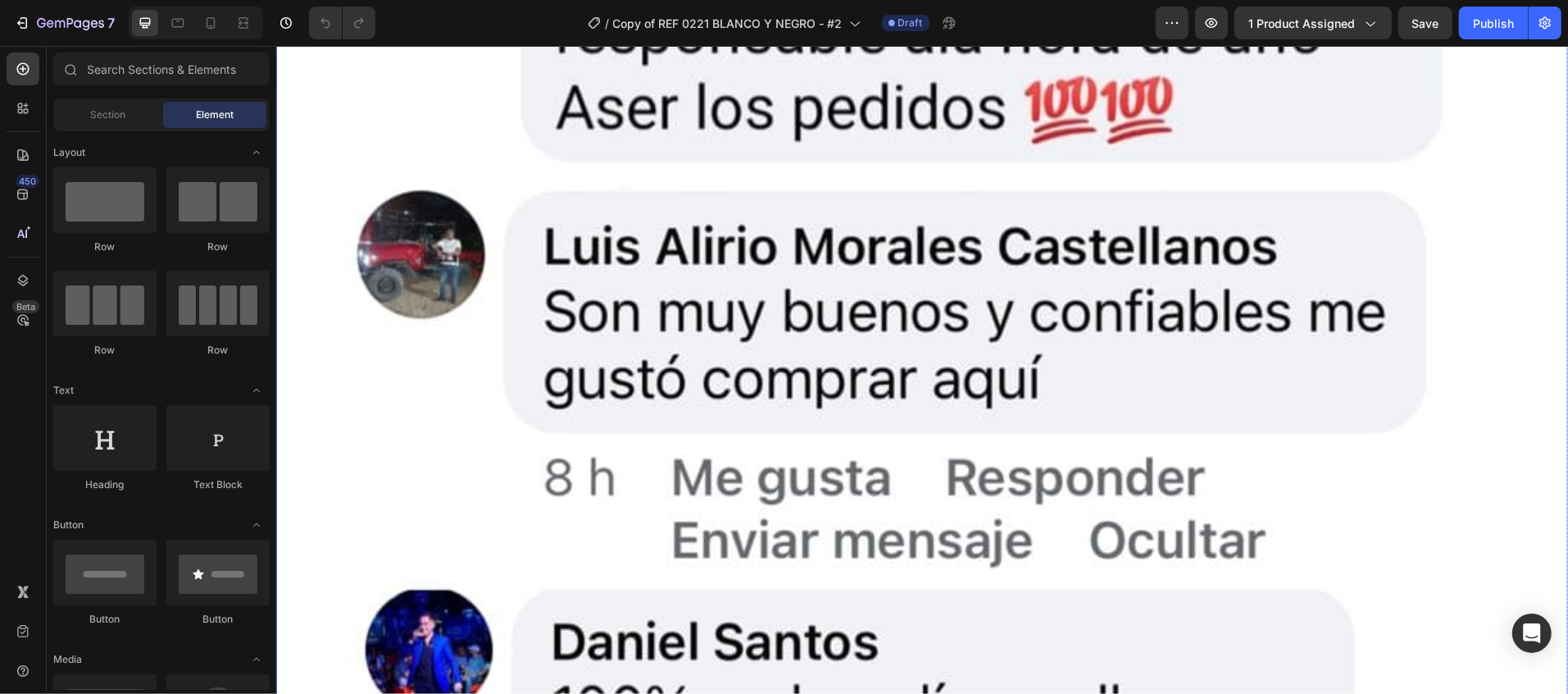
scroll to position [4356, 0]
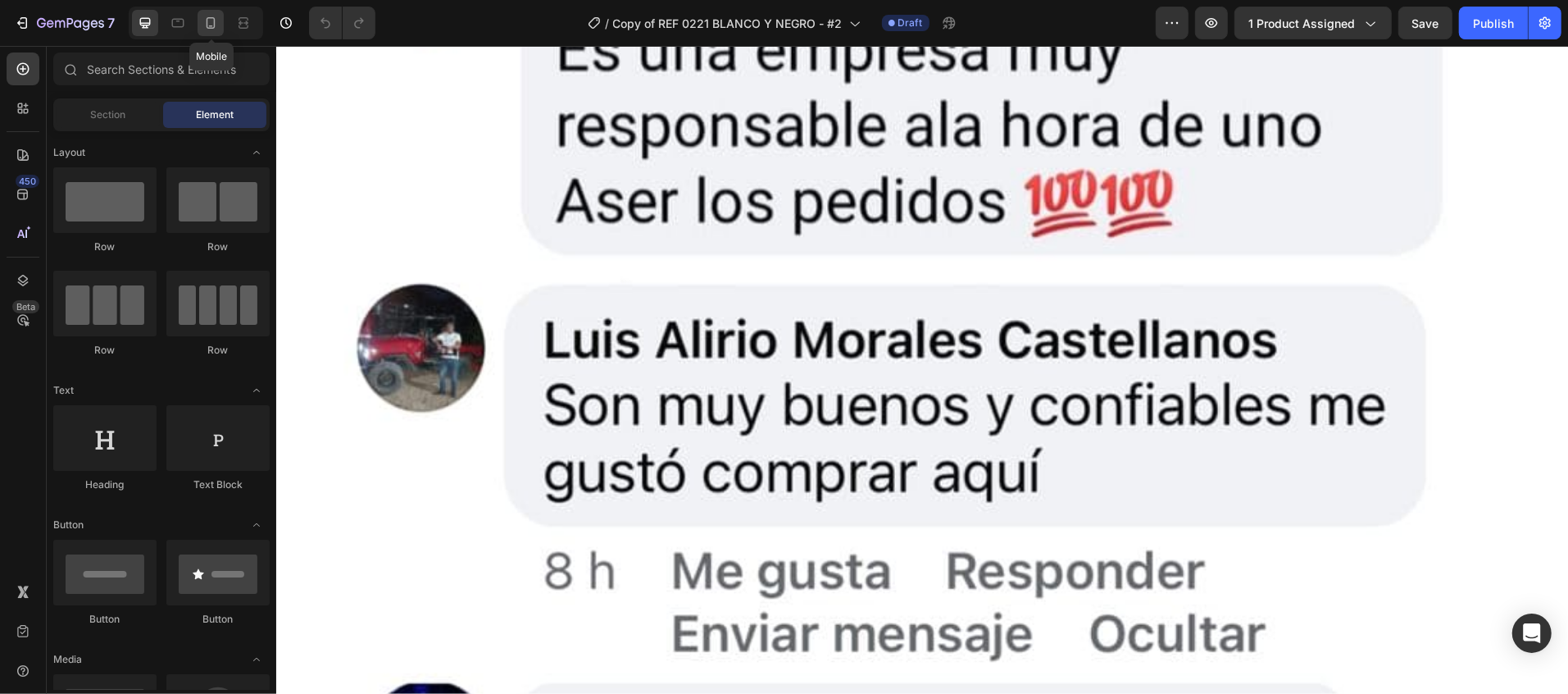
click at [213, 22] on icon at bounding box center [210, 22] width 16 height 16
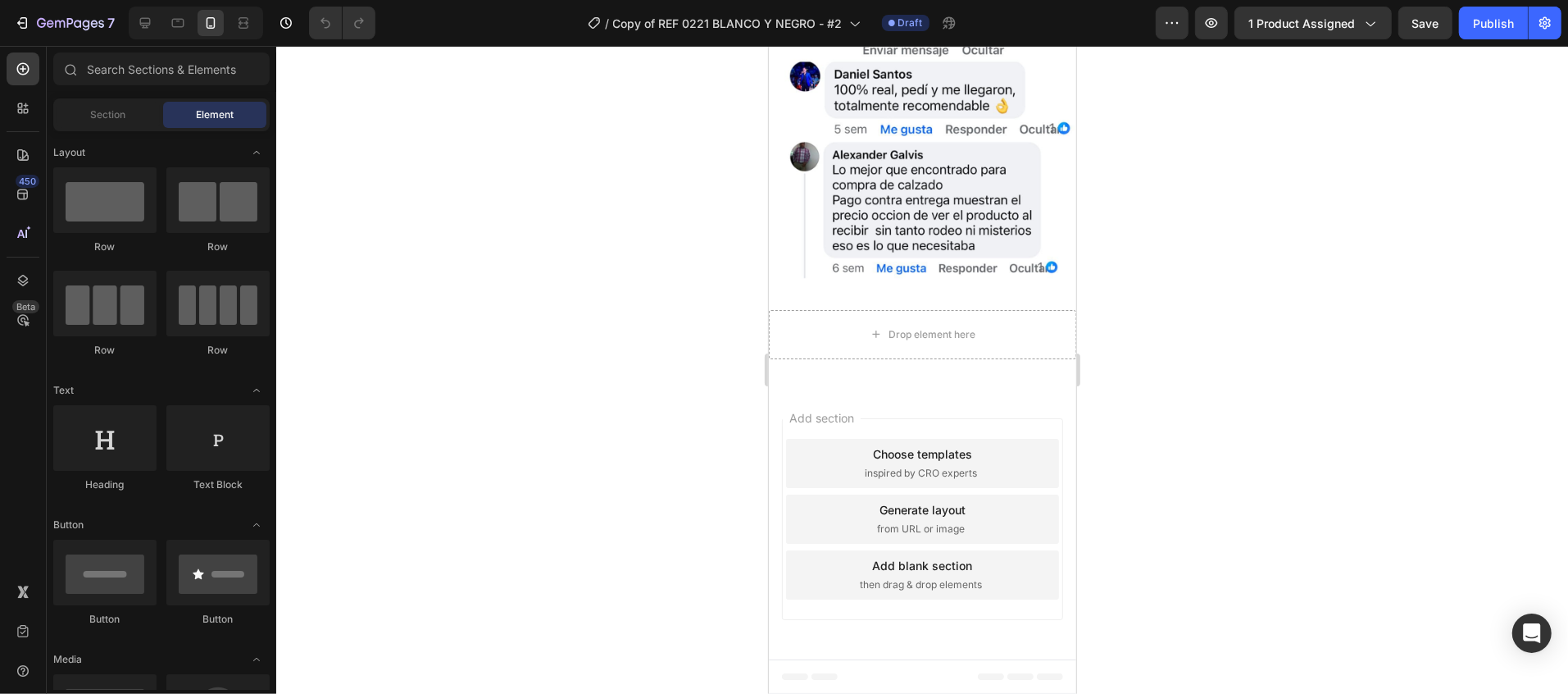
scroll to position [3264, 0]
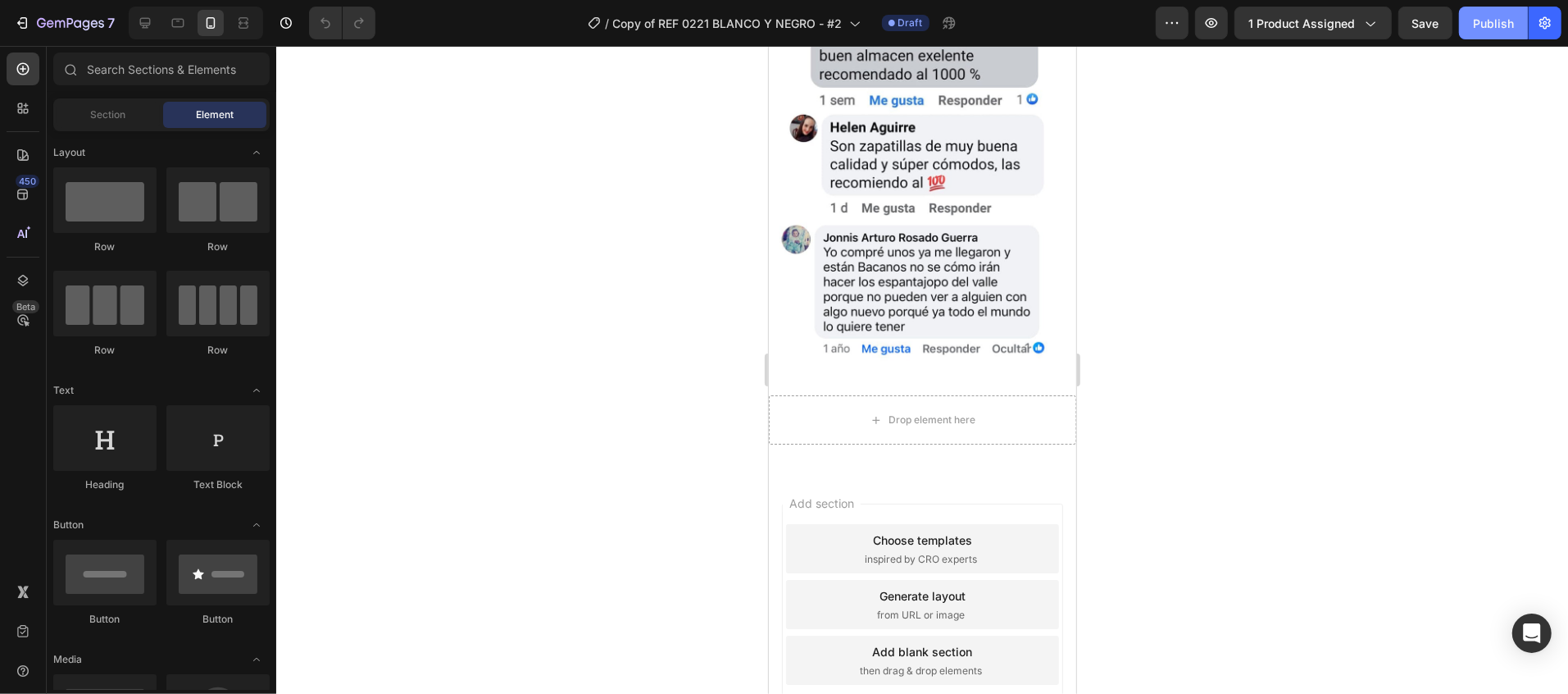
click at [1470, 14] on button "Publish" at bounding box center [1493, 23] width 69 height 33
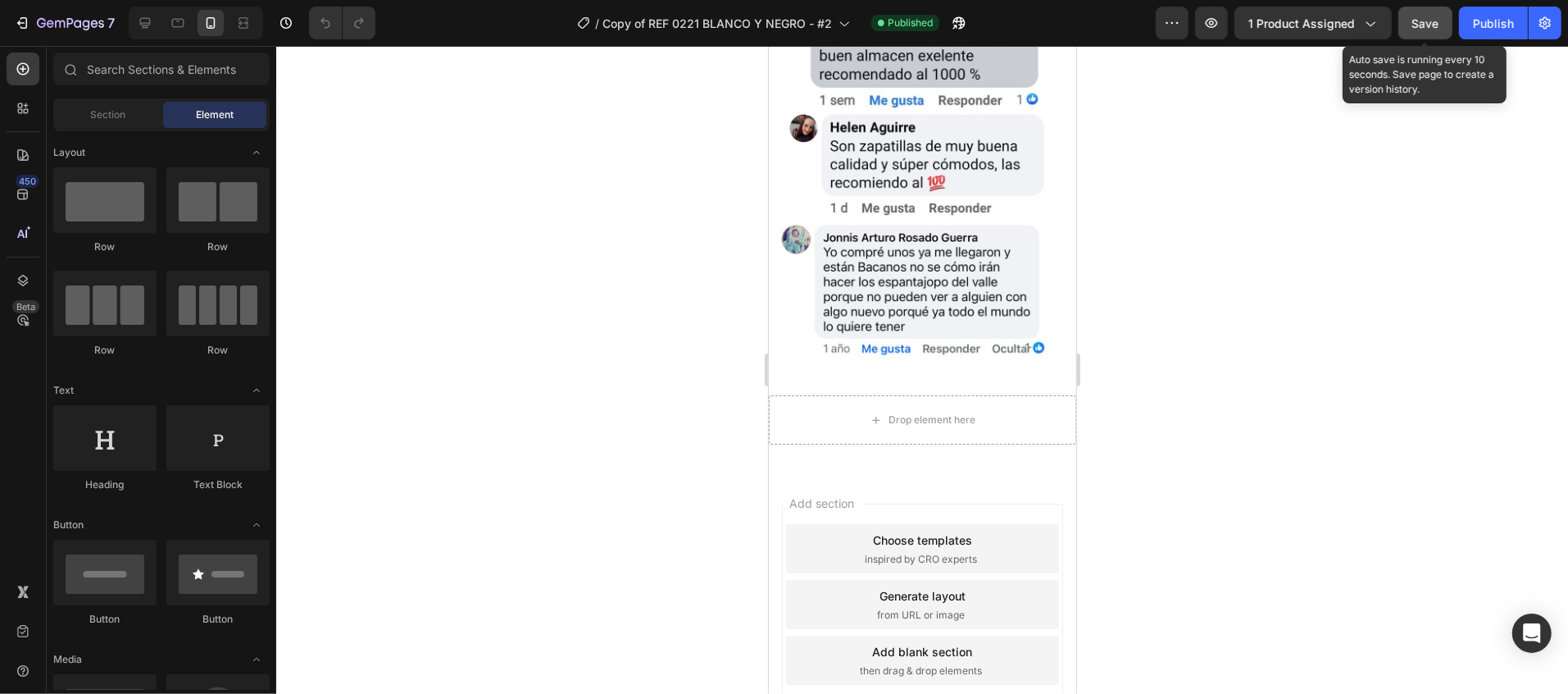
click at [1420, 22] on span "Save" at bounding box center [1426, 23] width 27 height 14
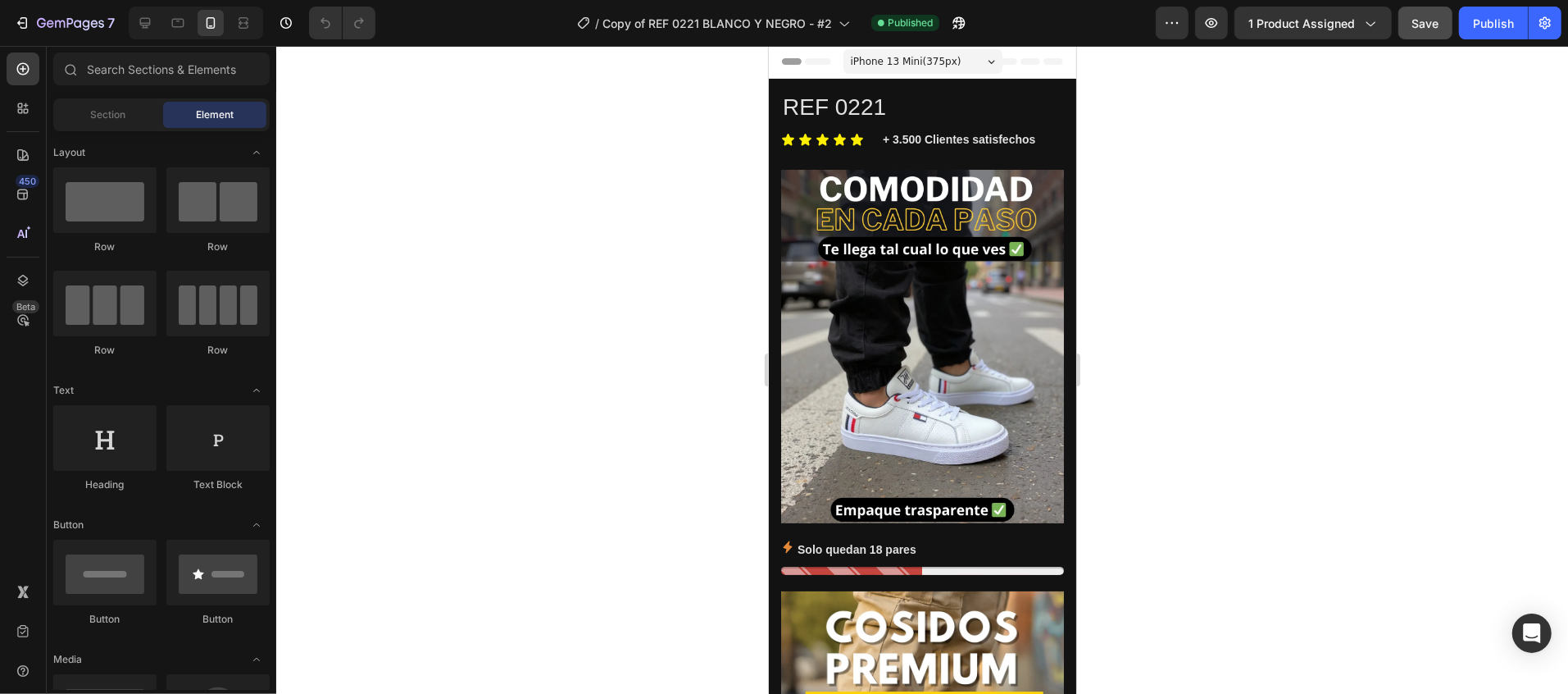
scroll to position [0, 0]
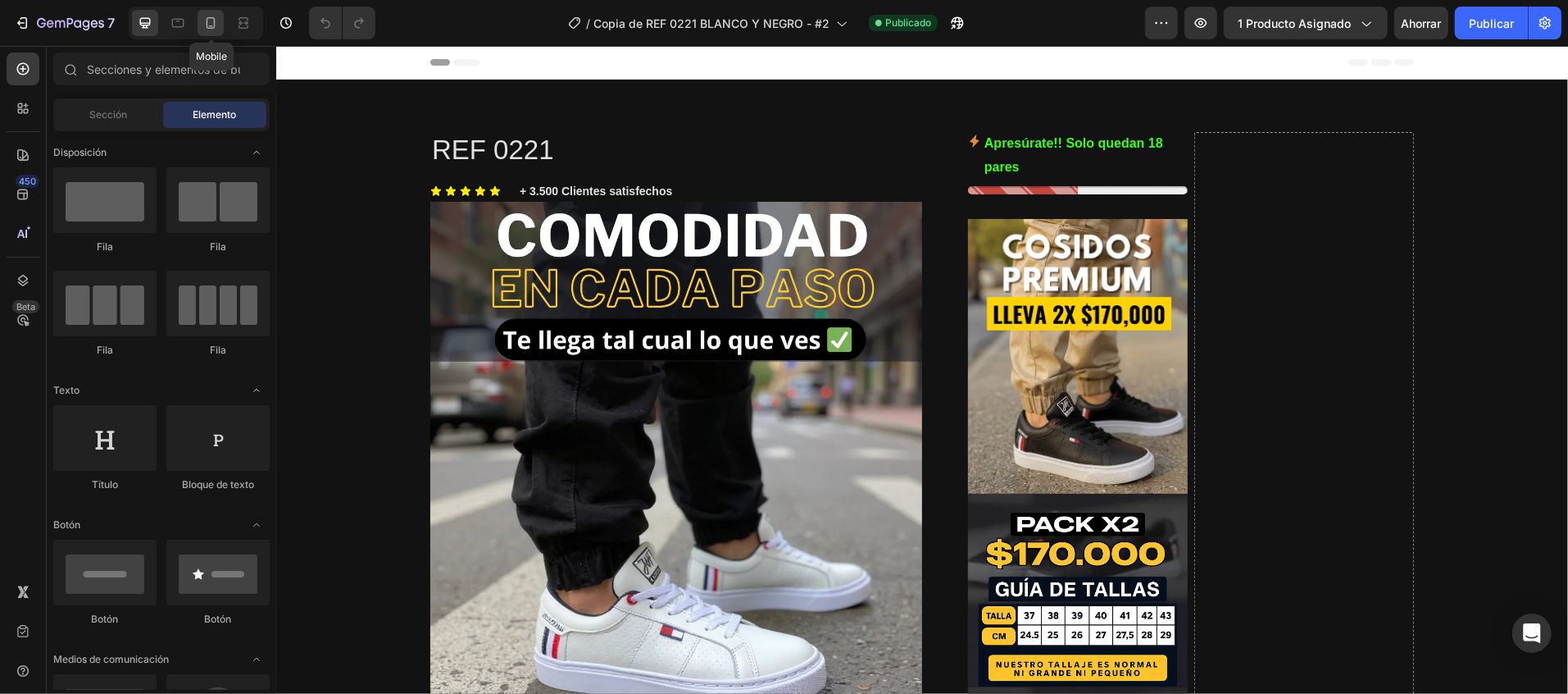
click at [222, 22] on div at bounding box center [210, 23] width 26 height 26
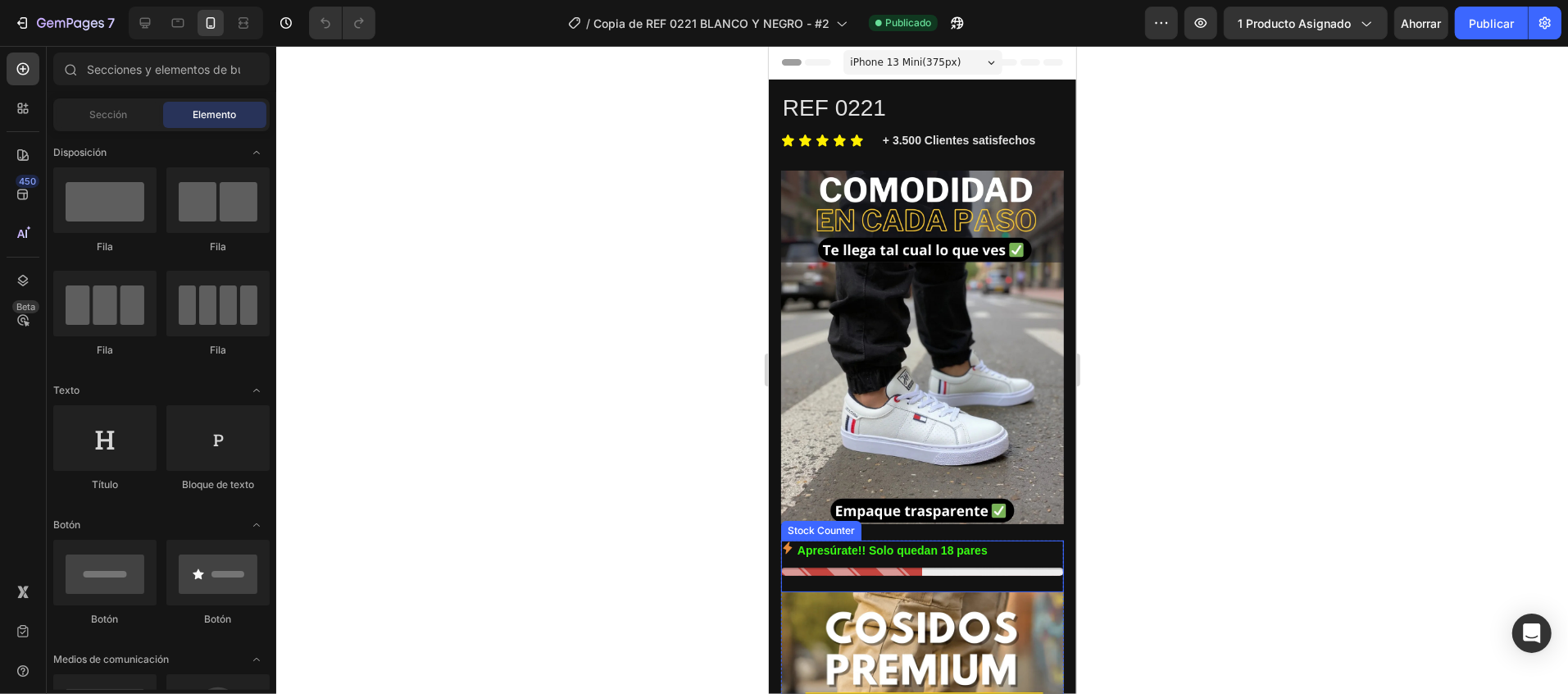
click at [865, 540] on p "Apresúrate!! Solo quedan 18 pares" at bounding box center [891, 550] width 190 height 20
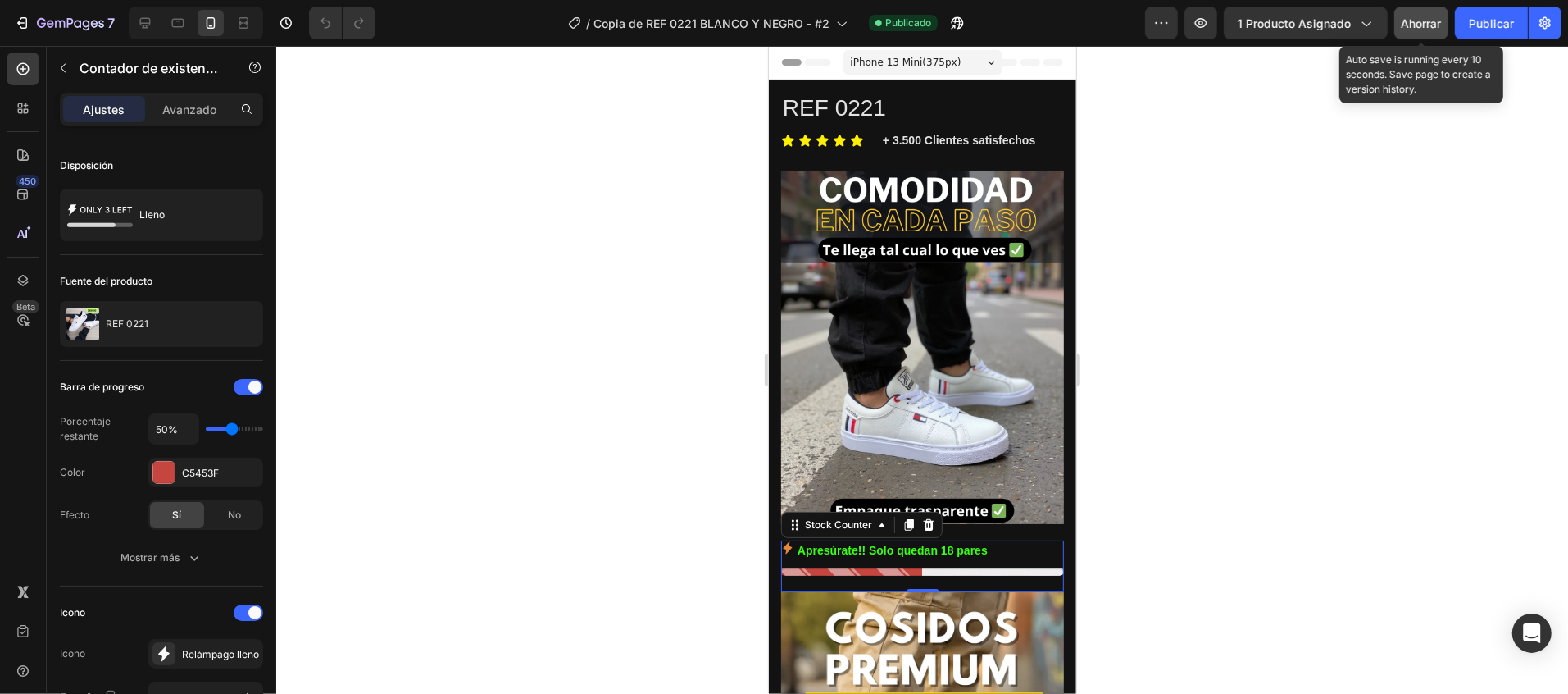
click at [1437, 22] on font "Ahorrar" at bounding box center [1422, 23] width 40 height 14
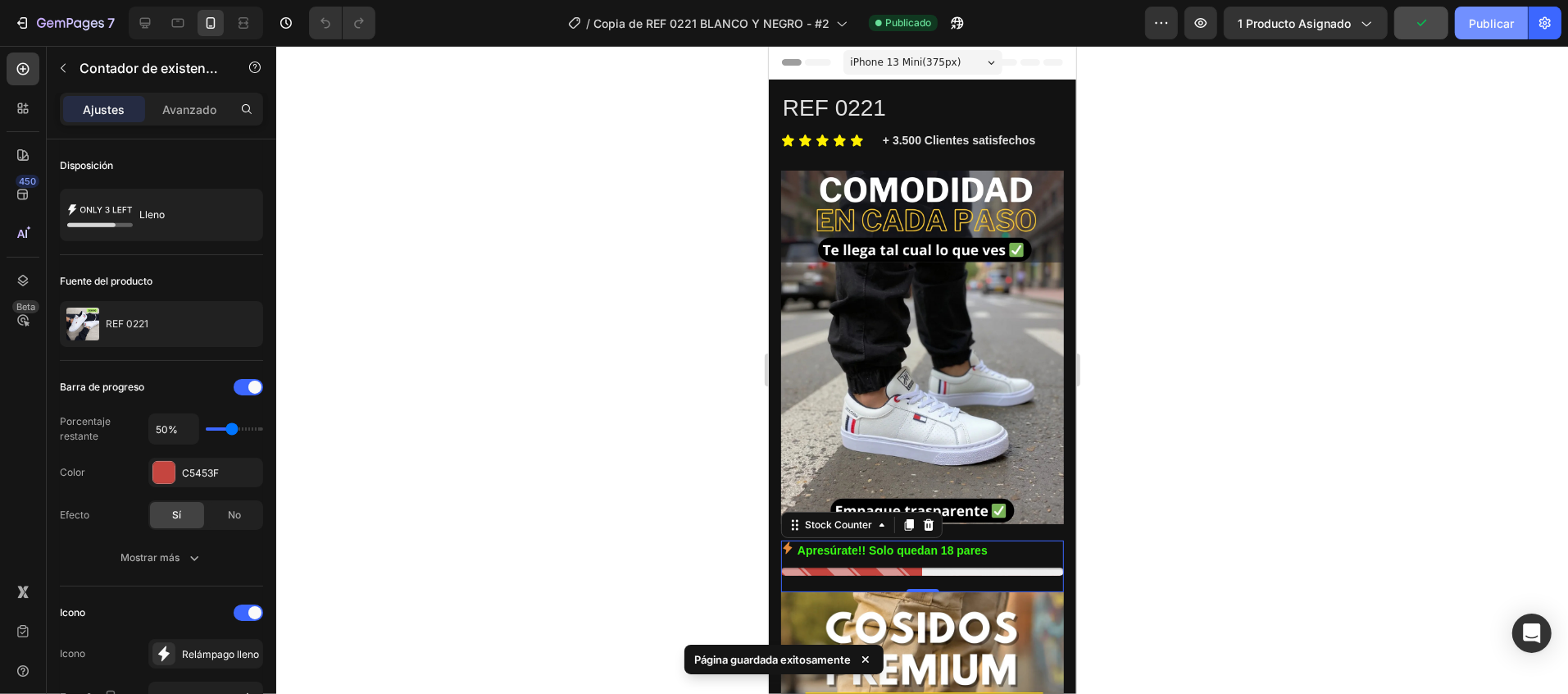
click at [1470, 14] on font "Publicar" at bounding box center [1491, 23] width 45 height 17
